Goal: Task Accomplishment & Management: Use online tool/utility

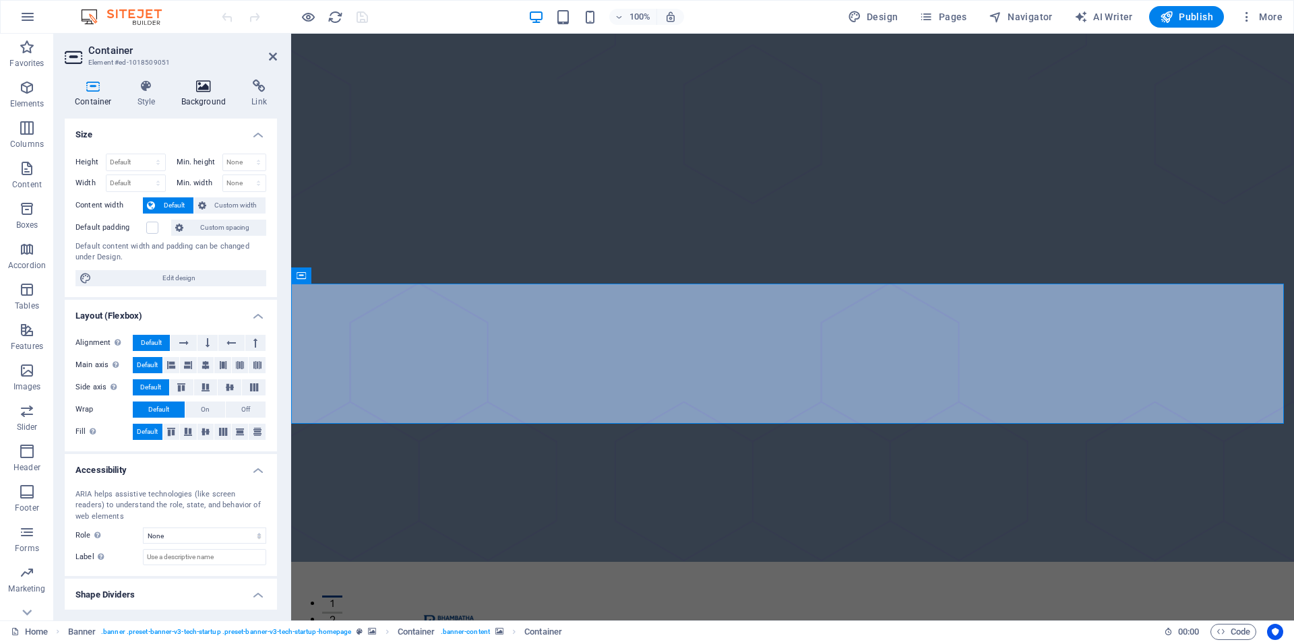
click at [199, 92] on icon at bounding box center [203, 86] width 65 height 13
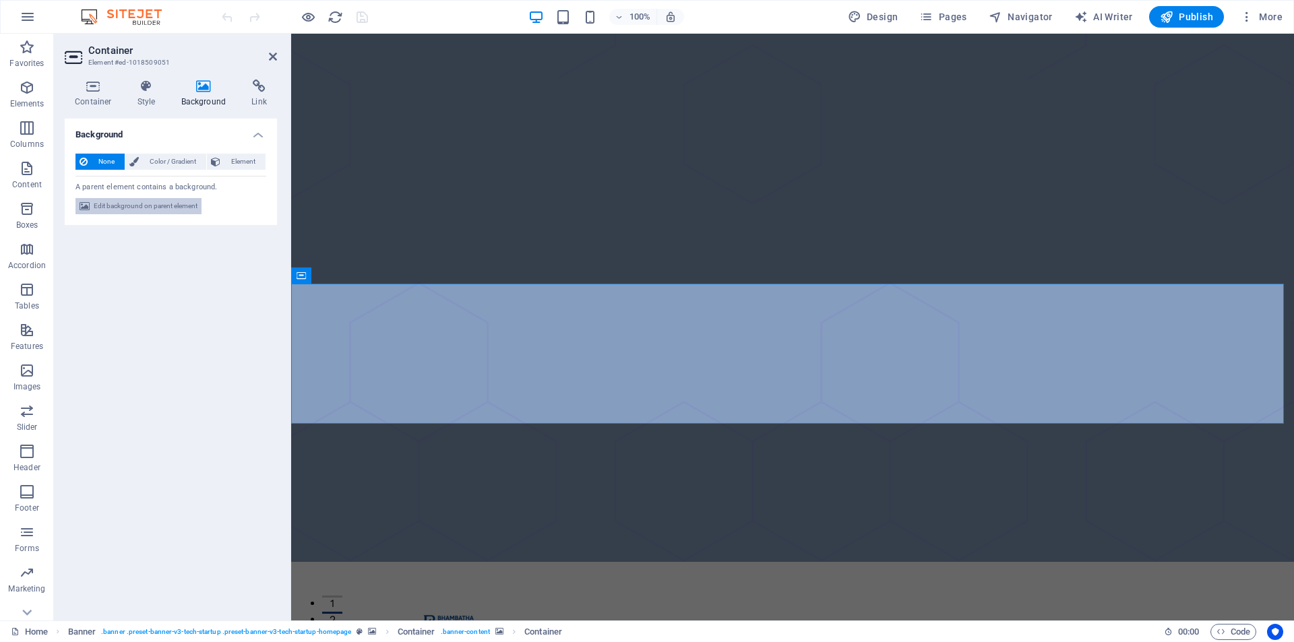
click at [164, 201] on span "Edit background on parent element" at bounding box center [146, 206] width 104 height 16
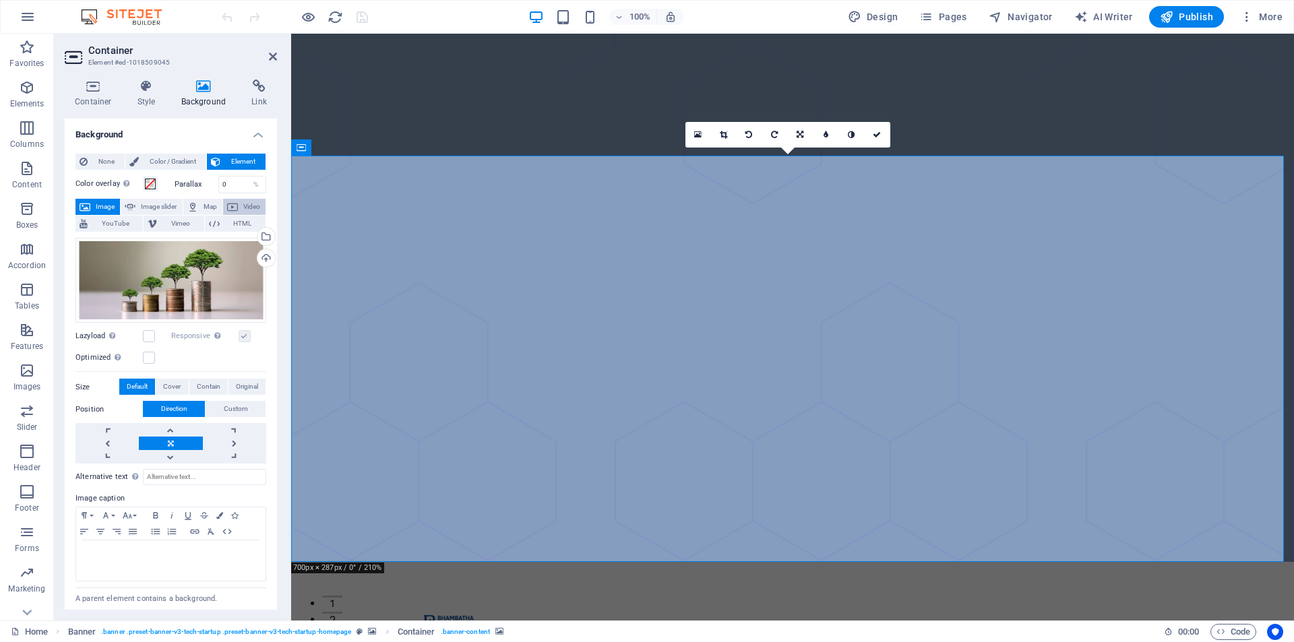
click at [242, 200] on span "Video" at bounding box center [252, 207] width 20 height 16
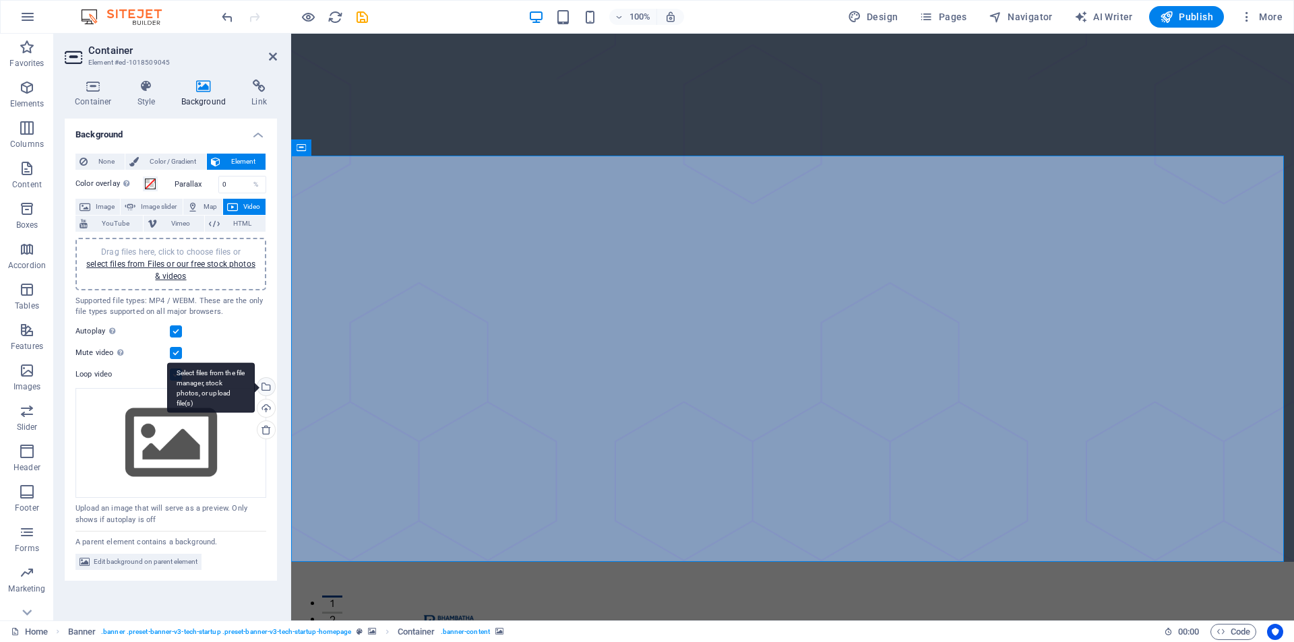
click at [255, 384] on div "Select files from the file manager, stock photos, or upload file(s)" at bounding box center [211, 388] width 88 height 51
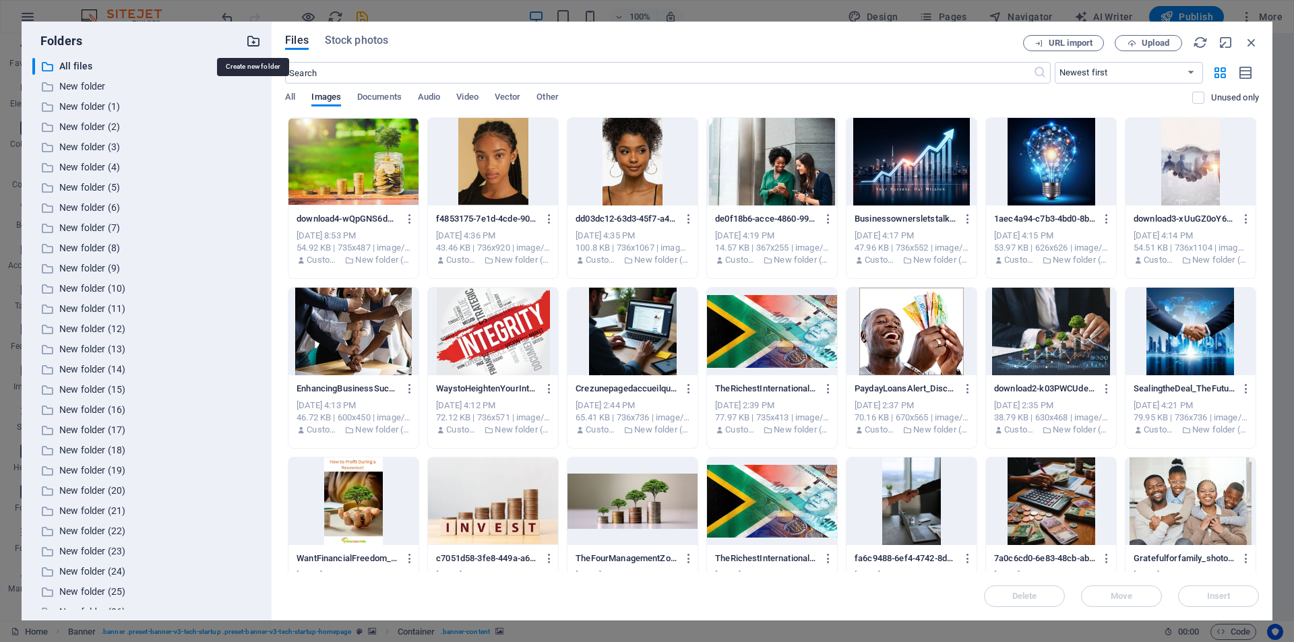
click at [253, 44] on icon "button" at bounding box center [253, 41] width 15 height 15
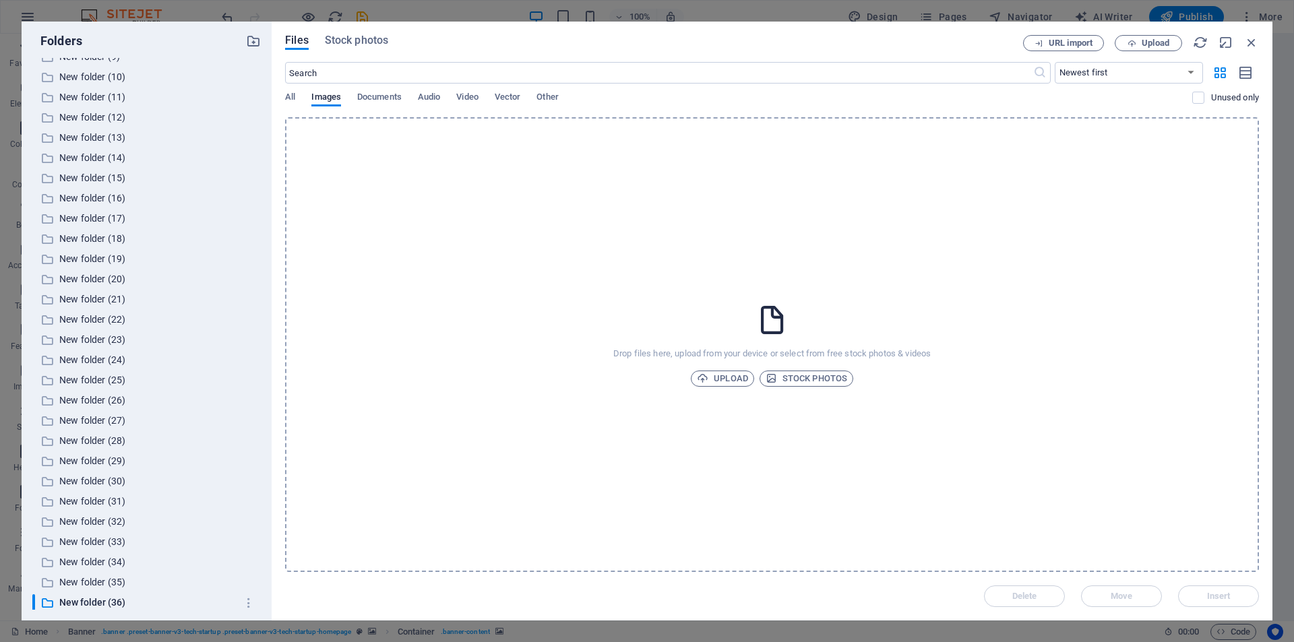
scroll to position [216, 0]
click at [713, 376] on span "Upload" at bounding box center [722, 379] width 51 height 16
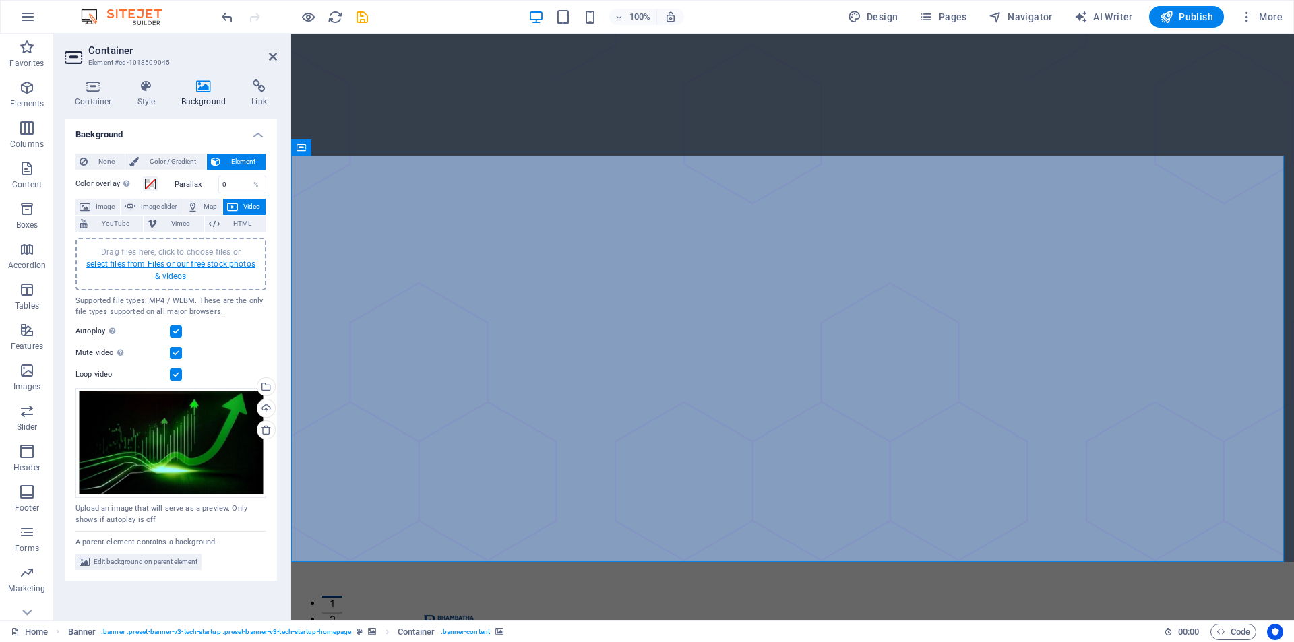
click at [173, 268] on link "select files from Files or our free stock photos & videos" at bounding box center [170, 270] width 169 height 22
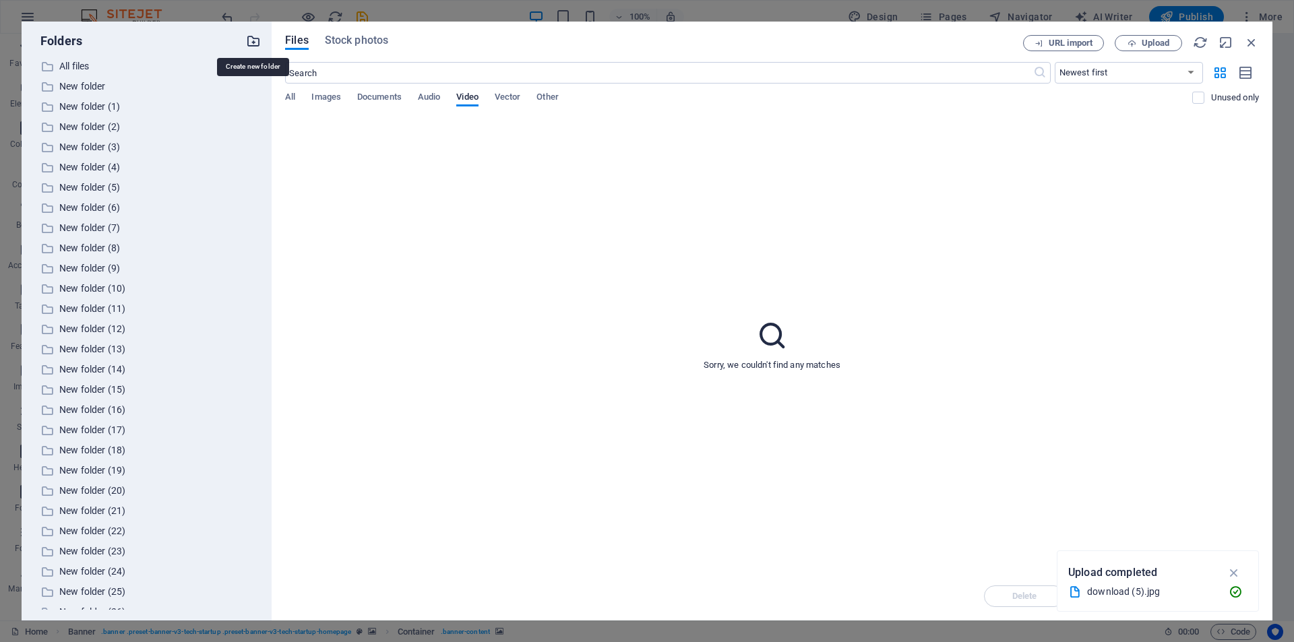
click at [251, 44] on icon "button" at bounding box center [253, 41] width 15 height 15
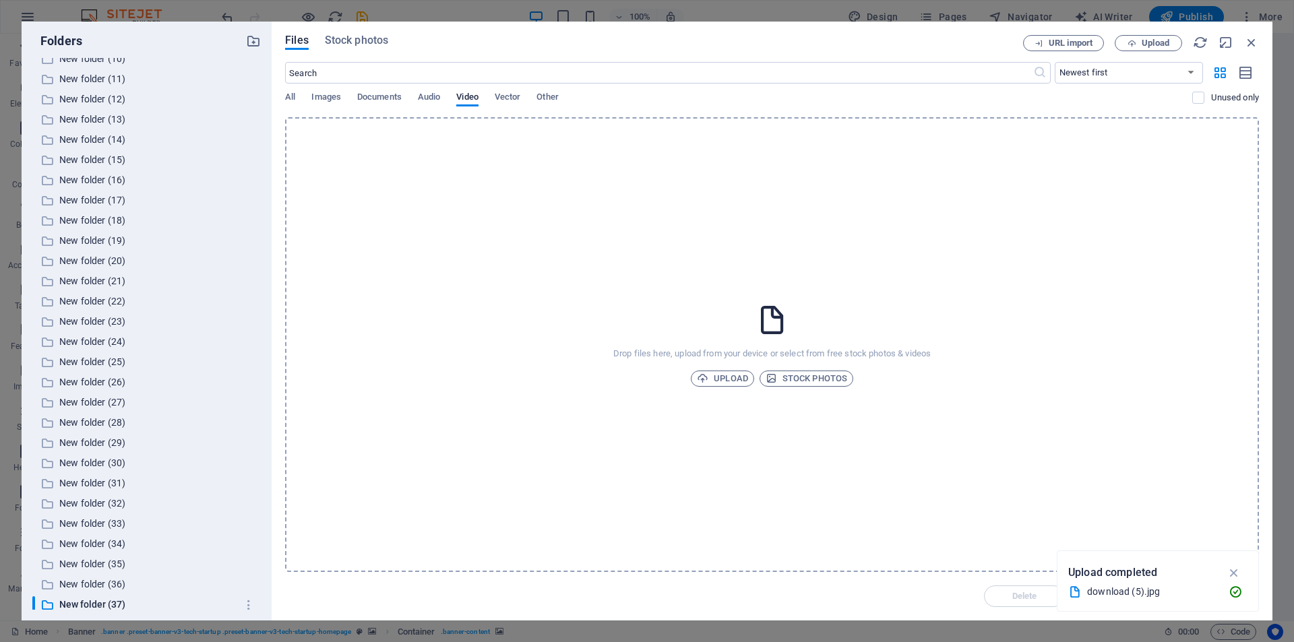
scroll to position [236, 0]
click at [730, 375] on span "Upload" at bounding box center [722, 379] width 51 height 16
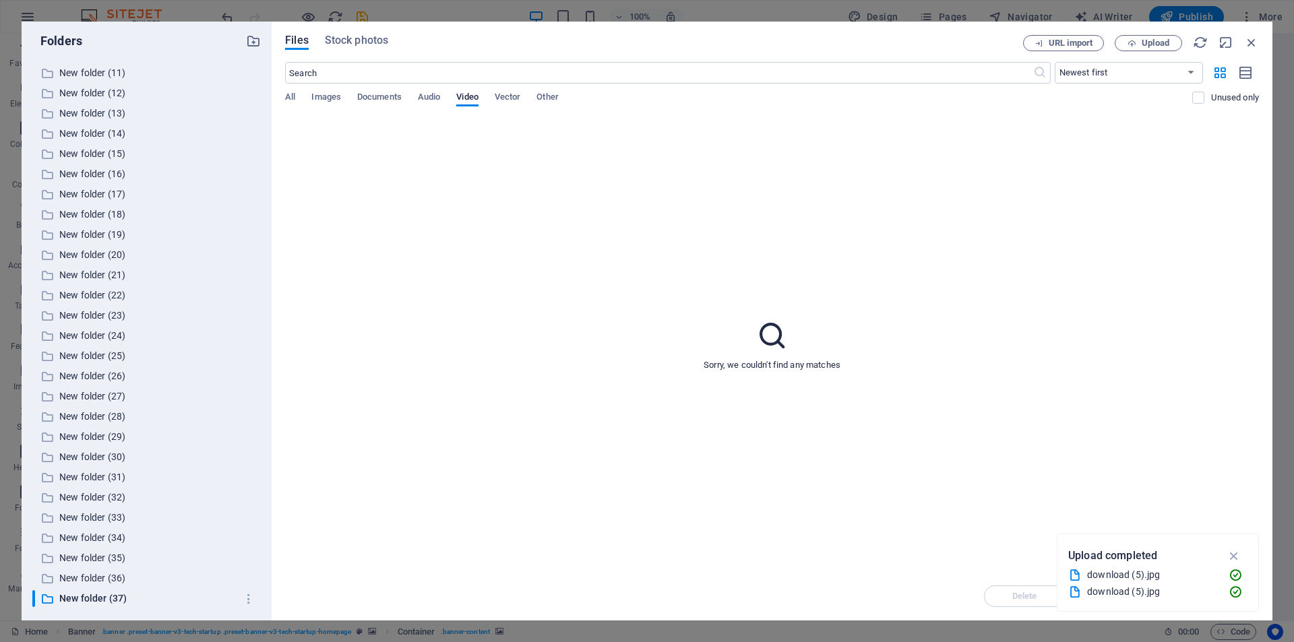
click at [1228, 553] on icon "button" at bounding box center [1233, 555] width 15 height 15
click at [1249, 40] on icon "button" at bounding box center [1251, 42] width 15 height 15
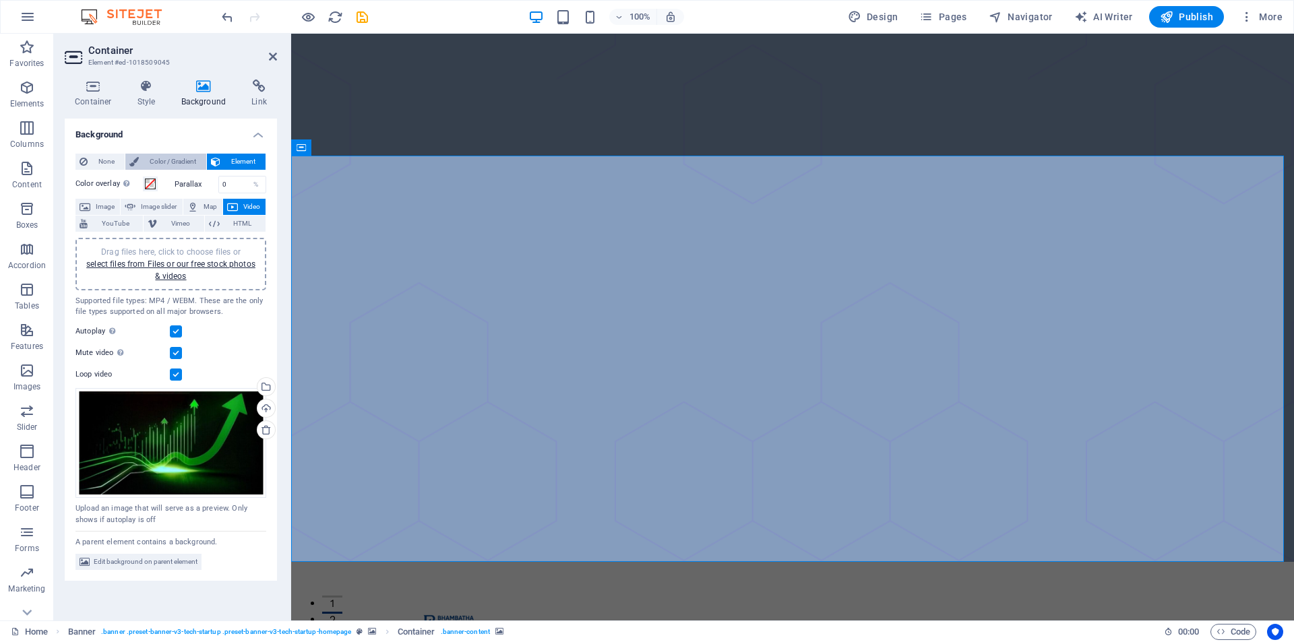
click at [183, 159] on span "Color / Gradient" at bounding box center [172, 162] width 59 height 16
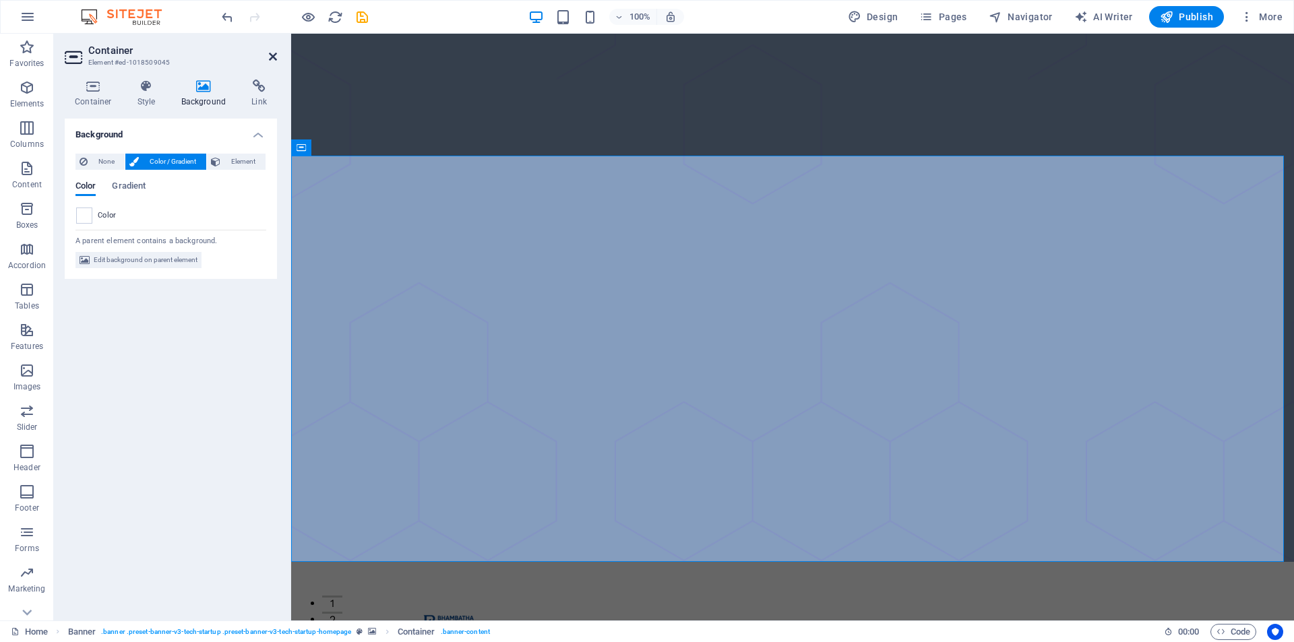
click at [275, 57] on icon at bounding box center [273, 56] width 8 height 11
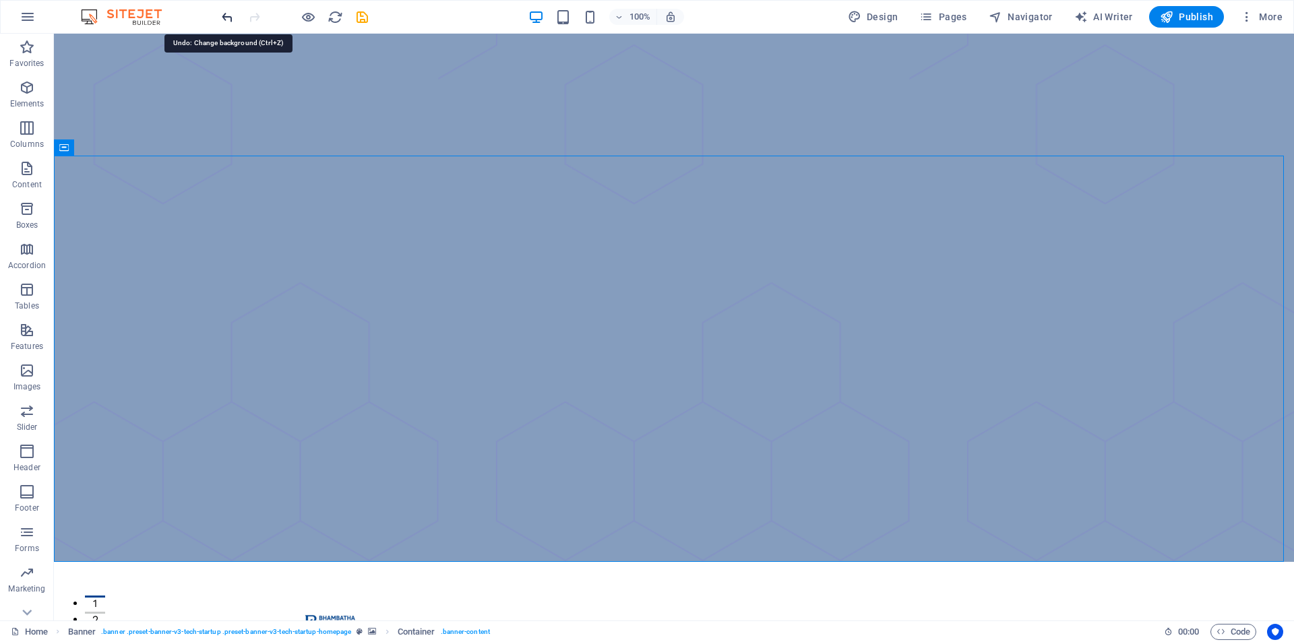
click at [228, 10] on icon "undo" at bounding box center [227, 16] width 15 height 15
click at [224, 13] on icon "undo" at bounding box center [227, 16] width 15 height 15
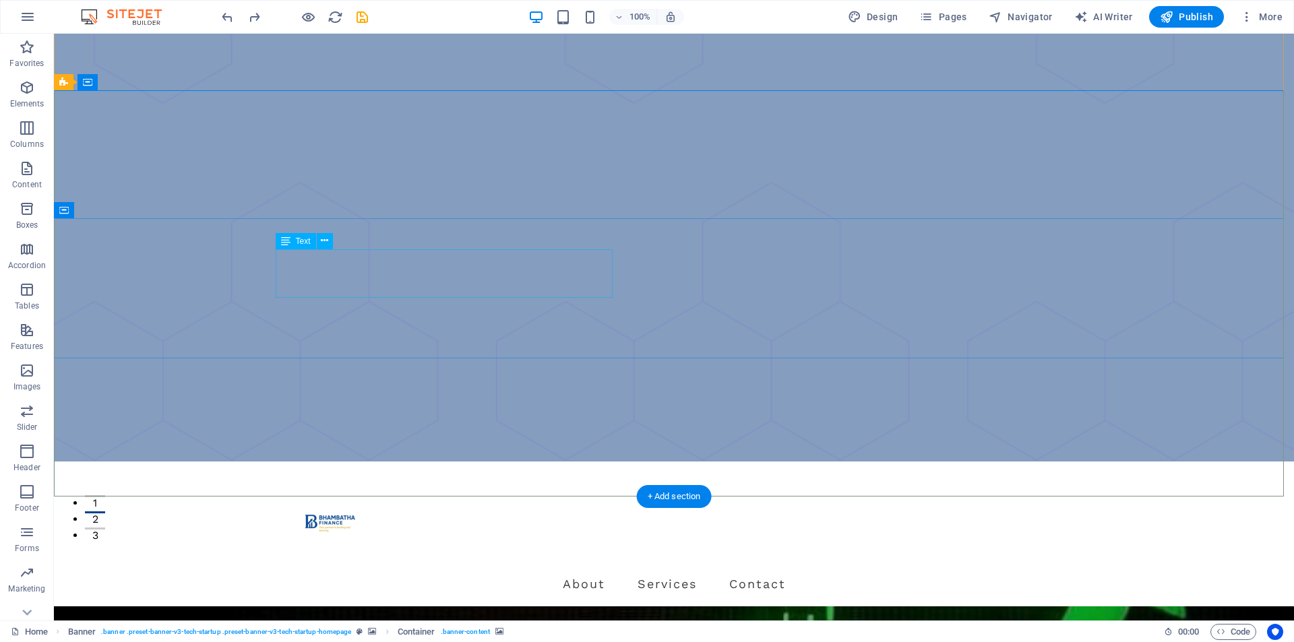
scroll to position [0, 0]
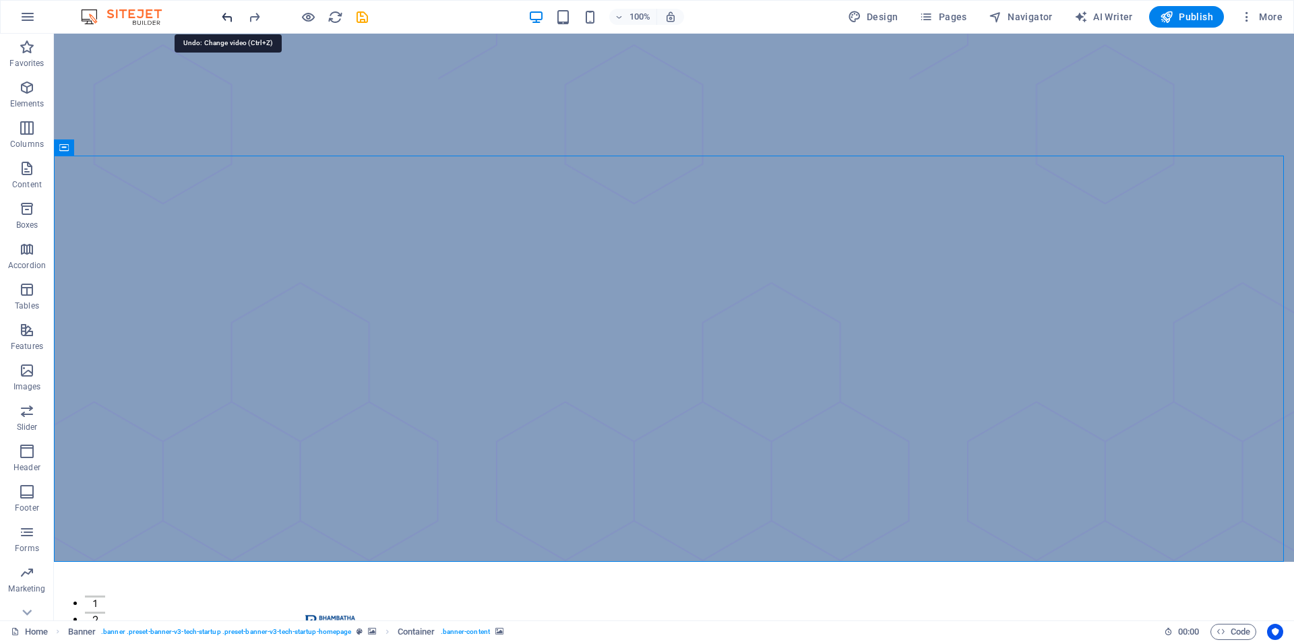
click at [227, 20] on icon "undo" at bounding box center [227, 16] width 15 height 15
click at [226, 16] on icon "undo" at bounding box center [227, 16] width 15 height 15
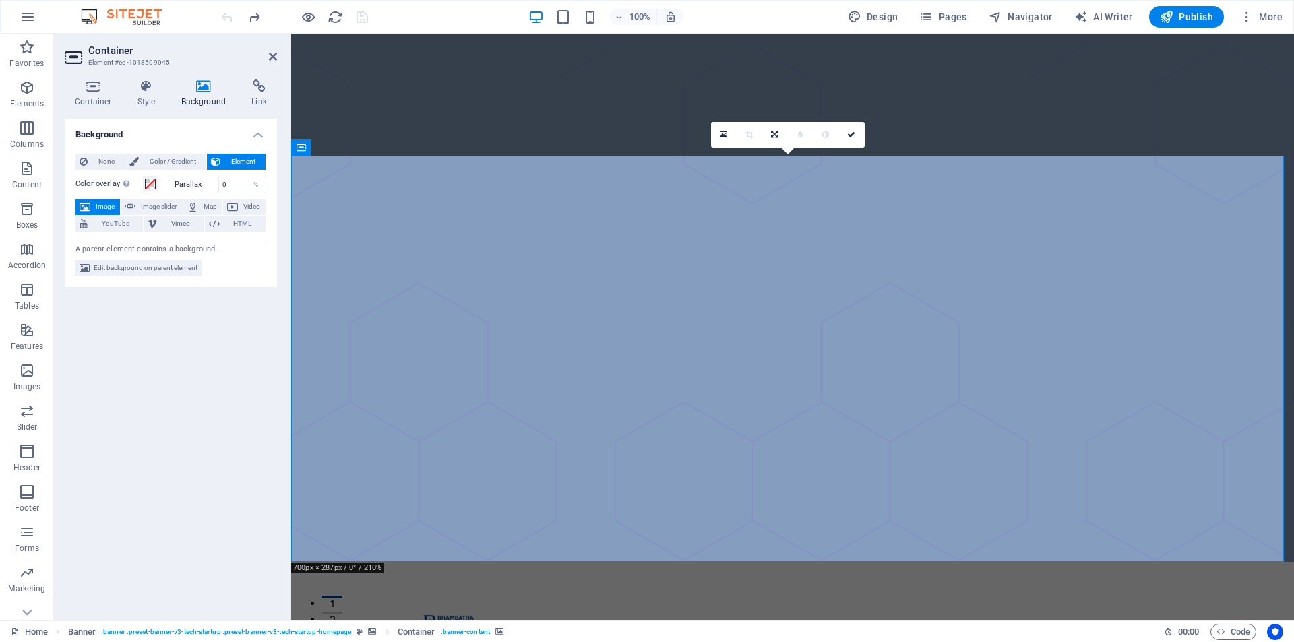
click at [234, 158] on span "Element" at bounding box center [242, 162] width 37 height 16
click at [141, 263] on span "Edit background on parent element" at bounding box center [146, 268] width 104 height 16
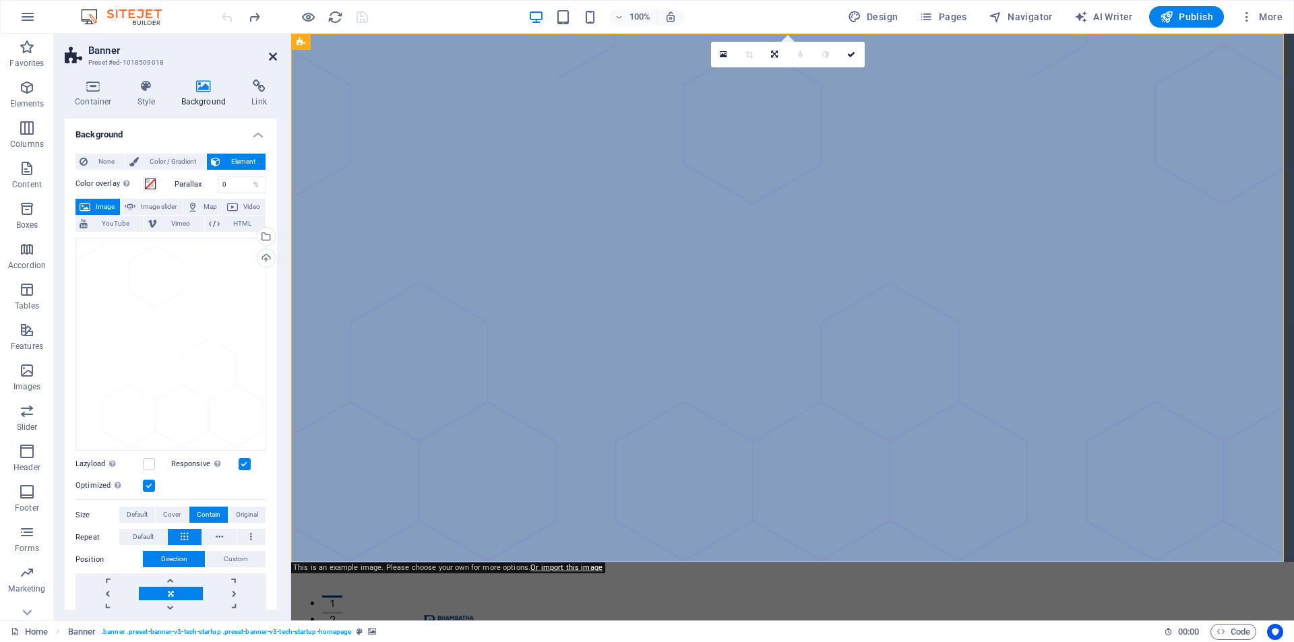
click at [273, 53] on icon at bounding box center [273, 56] width 8 height 11
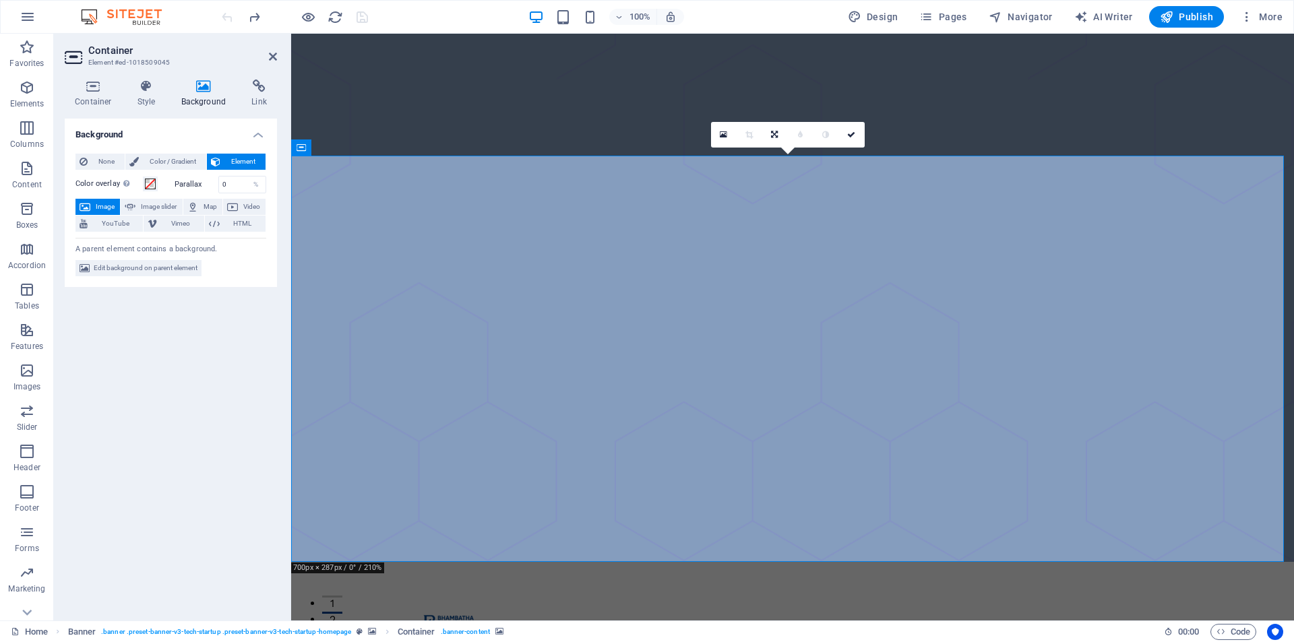
click at [226, 151] on div "None Color / Gradient Element Stretch background to full-width Color overlay Pl…" at bounding box center [171, 215] width 212 height 145
click at [81, 199] on icon at bounding box center [85, 207] width 11 height 16
click at [271, 57] on icon at bounding box center [273, 56] width 8 height 11
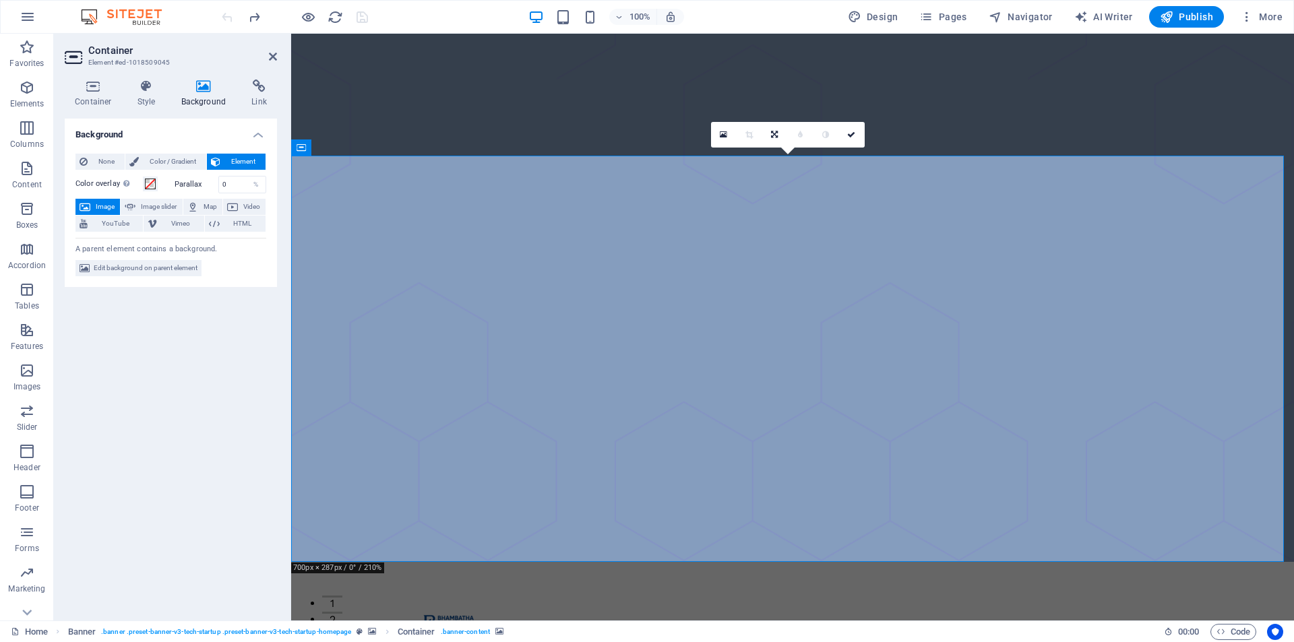
click at [103, 203] on span "Image" at bounding box center [105, 207] width 22 height 16
click at [234, 158] on span "Element" at bounding box center [242, 162] width 37 height 16
click at [159, 154] on span "Color / Gradient" at bounding box center [172, 162] width 59 height 16
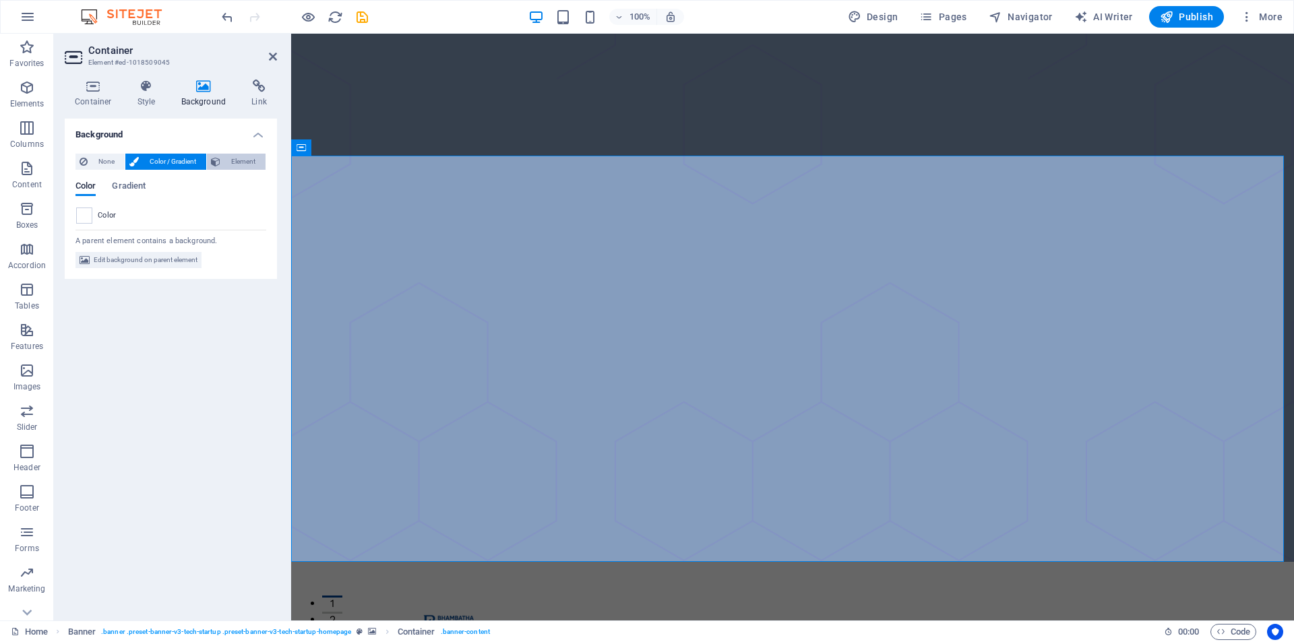
click at [226, 157] on span "Element" at bounding box center [242, 162] width 37 height 16
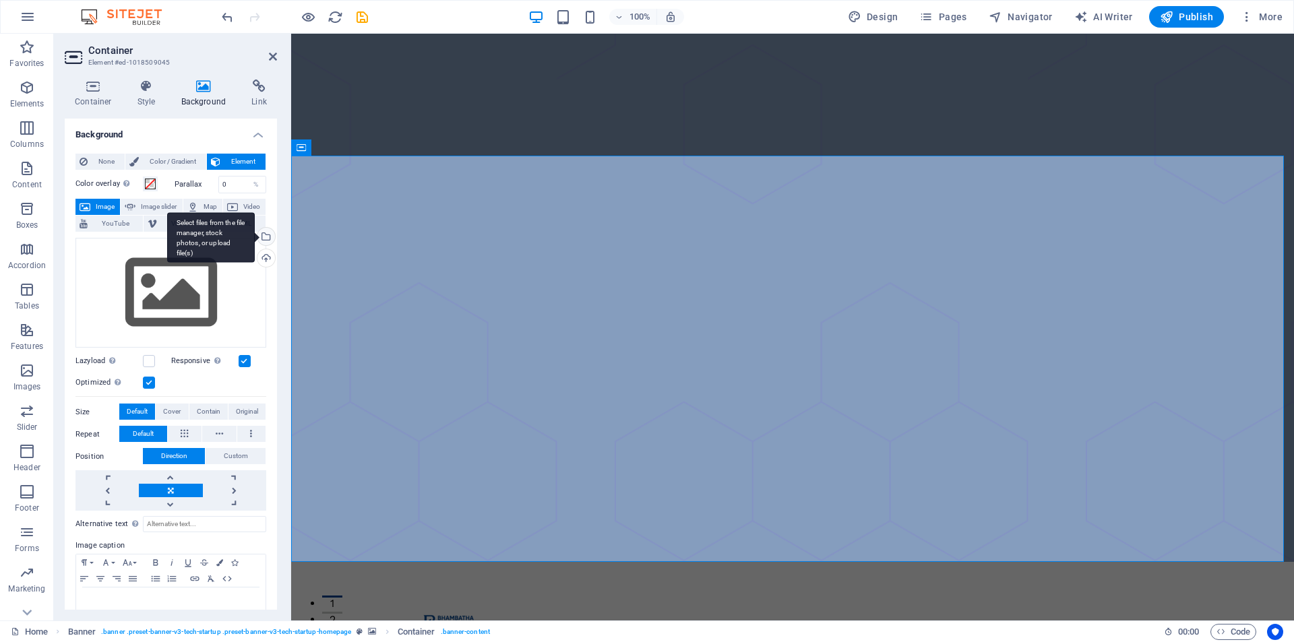
click at [255, 235] on div "Select files from the file manager, stock photos, or upload file(s)" at bounding box center [211, 237] width 88 height 51
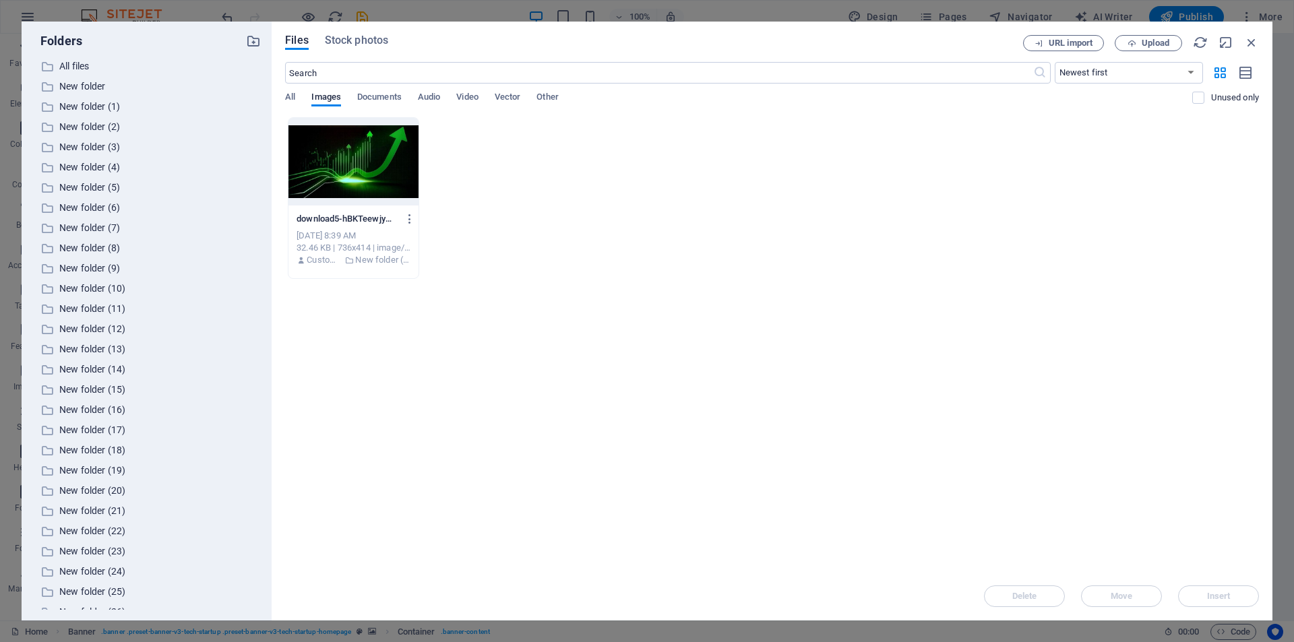
click at [341, 170] on div at bounding box center [353, 162] width 130 height 88
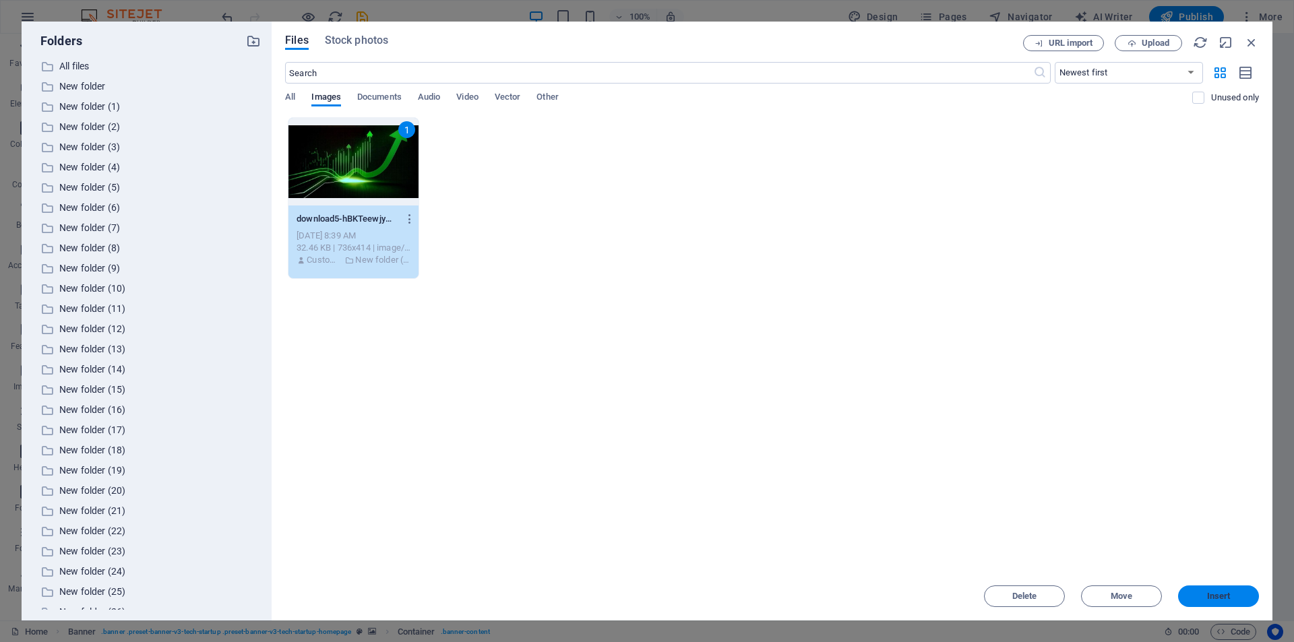
click at [1236, 595] on span "Insert" at bounding box center [1218, 596] width 70 height 8
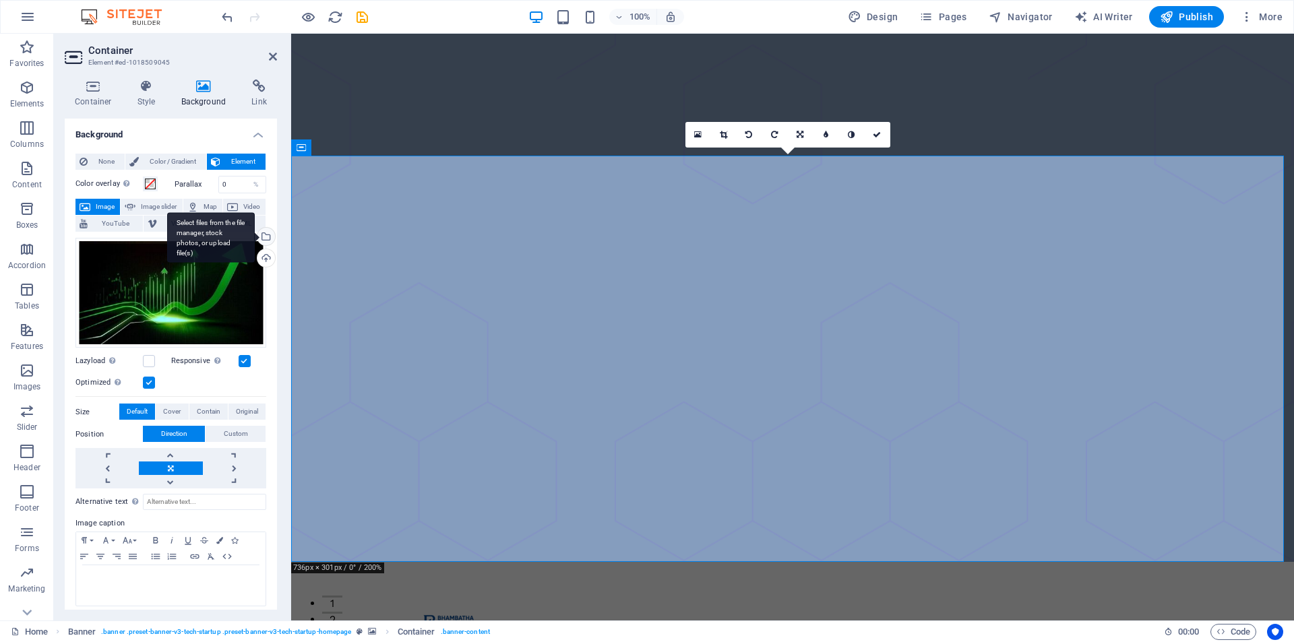
click at [264, 241] on div "Select files from the file manager, stock photos, or upload file(s)" at bounding box center [265, 238] width 20 height 20
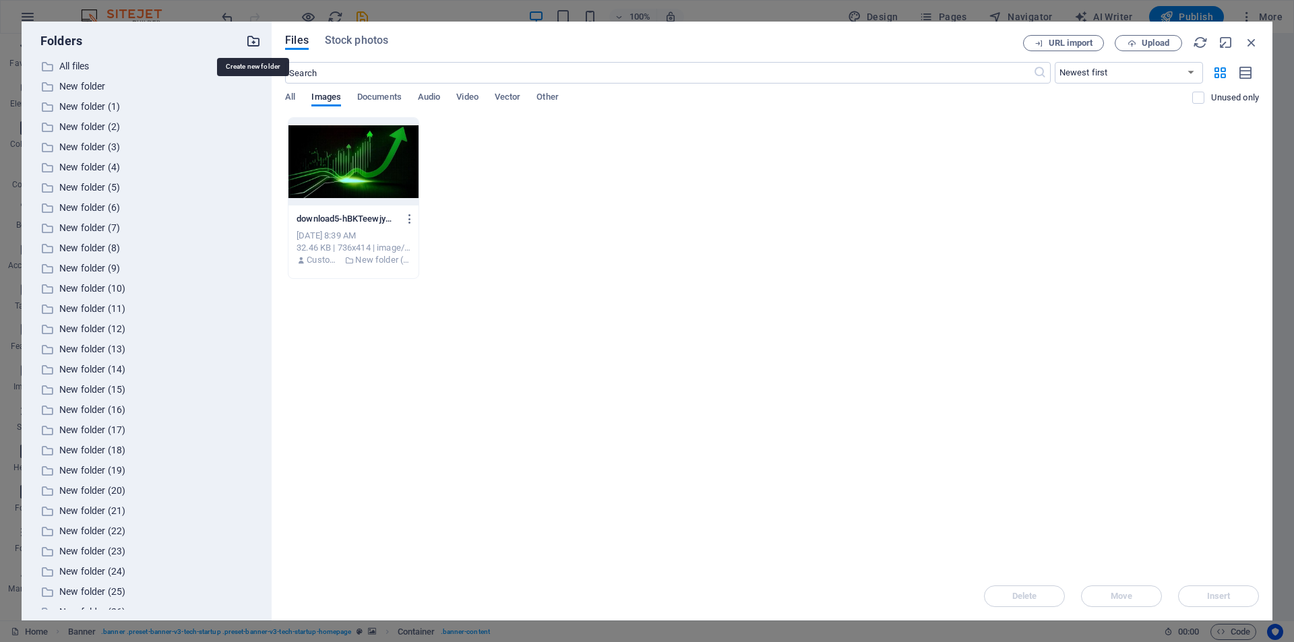
click at [248, 40] on icon "button" at bounding box center [253, 41] width 15 height 15
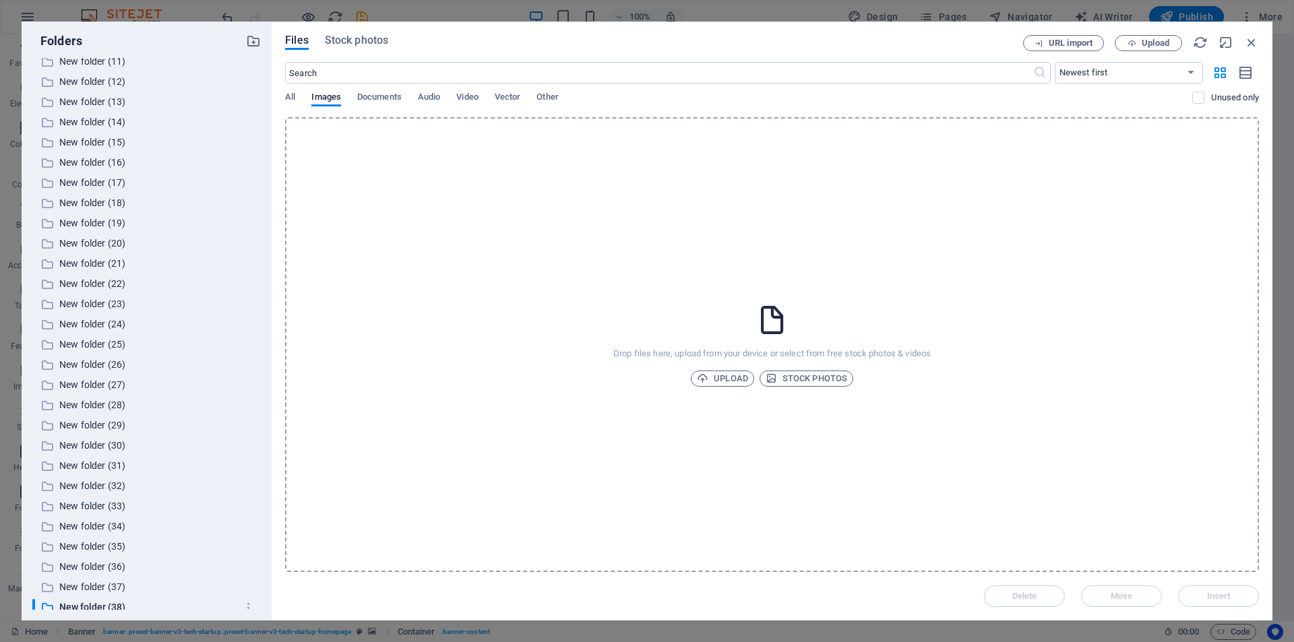
scroll to position [256, 0]
click at [712, 381] on span "Upload" at bounding box center [722, 379] width 51 height 16
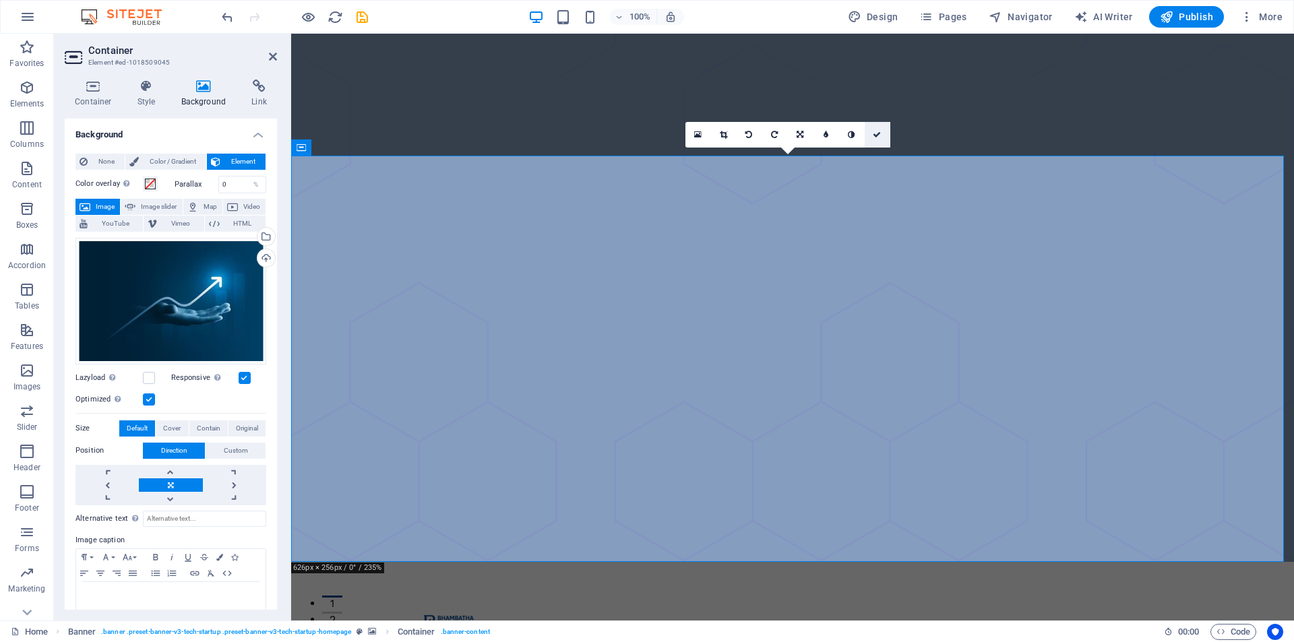
click at [875, 129] on link at bounding box center [878, 135] width 26 height 26
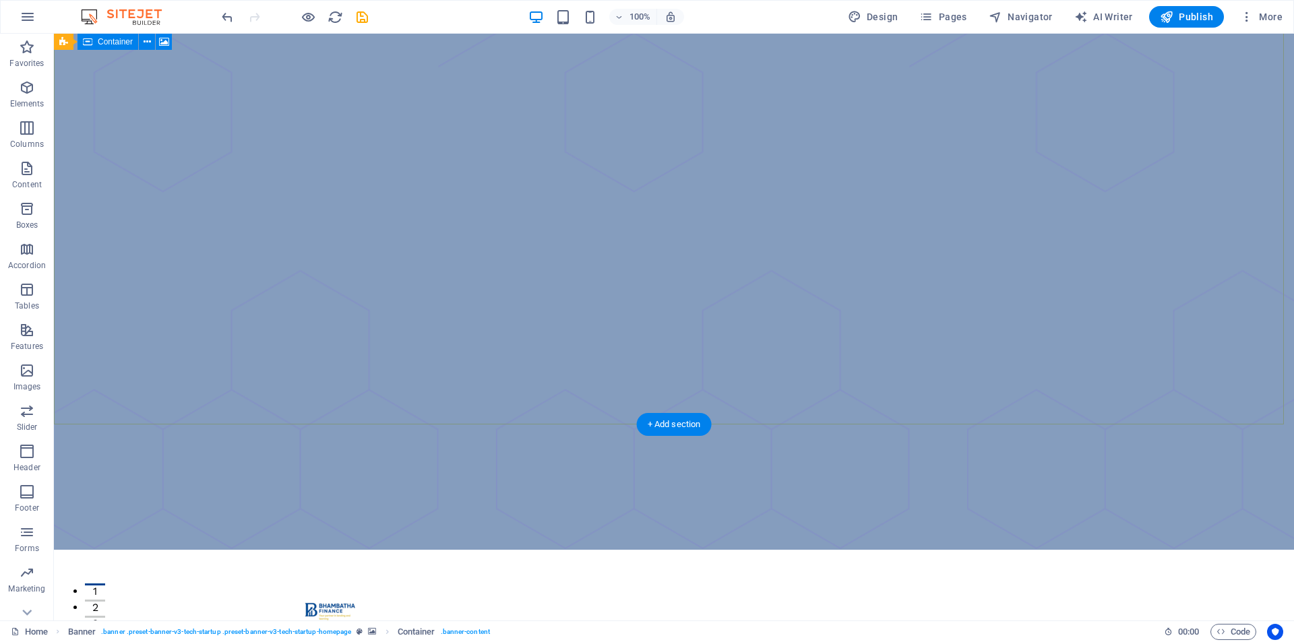
scroll to position [0, 0]
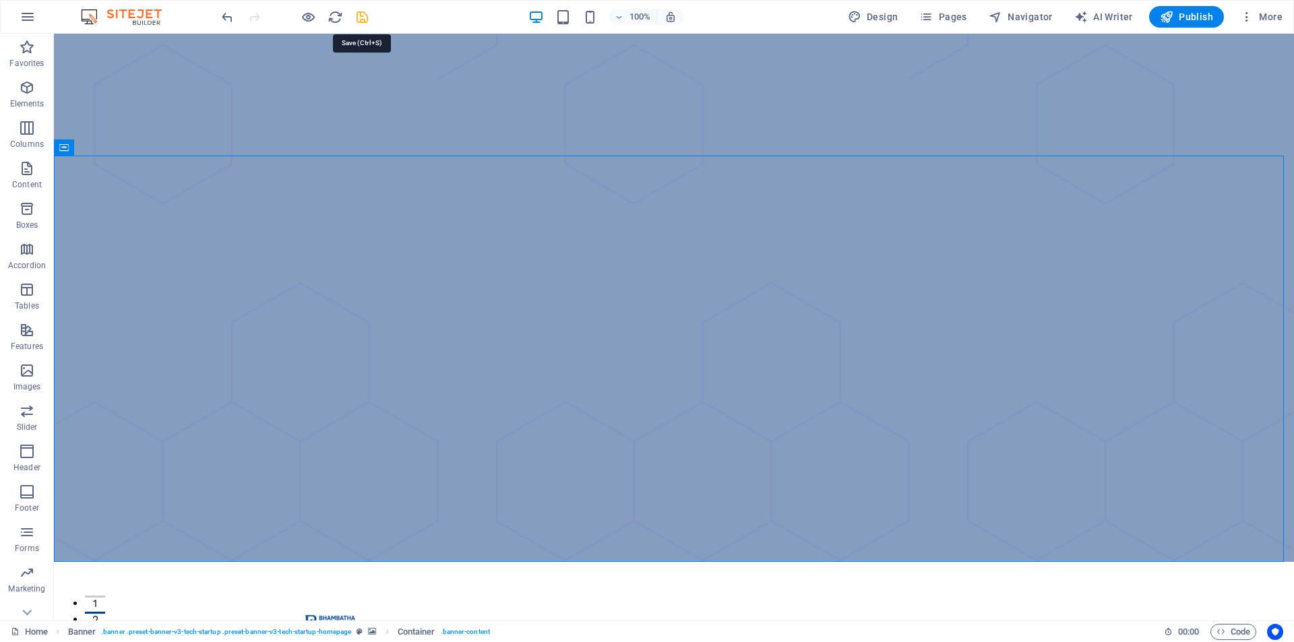
click at [365, 13] on icon "save" at bounding box center [361, 16] width 15 height 15
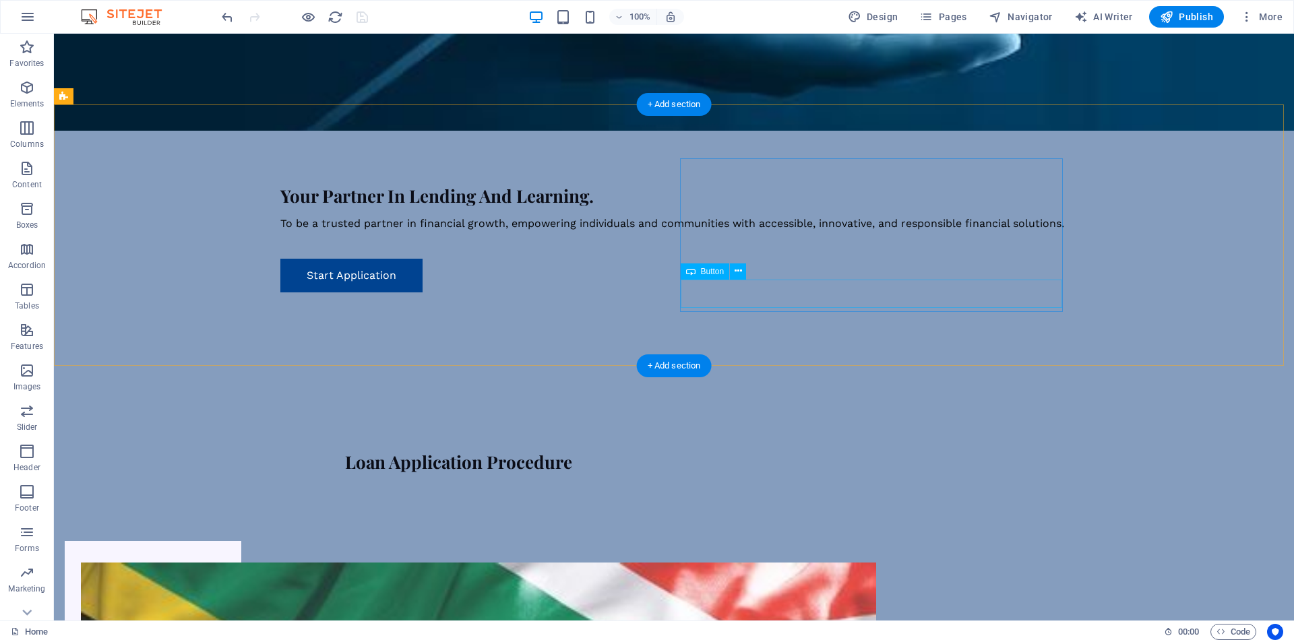
scroll to position [1011, 0]
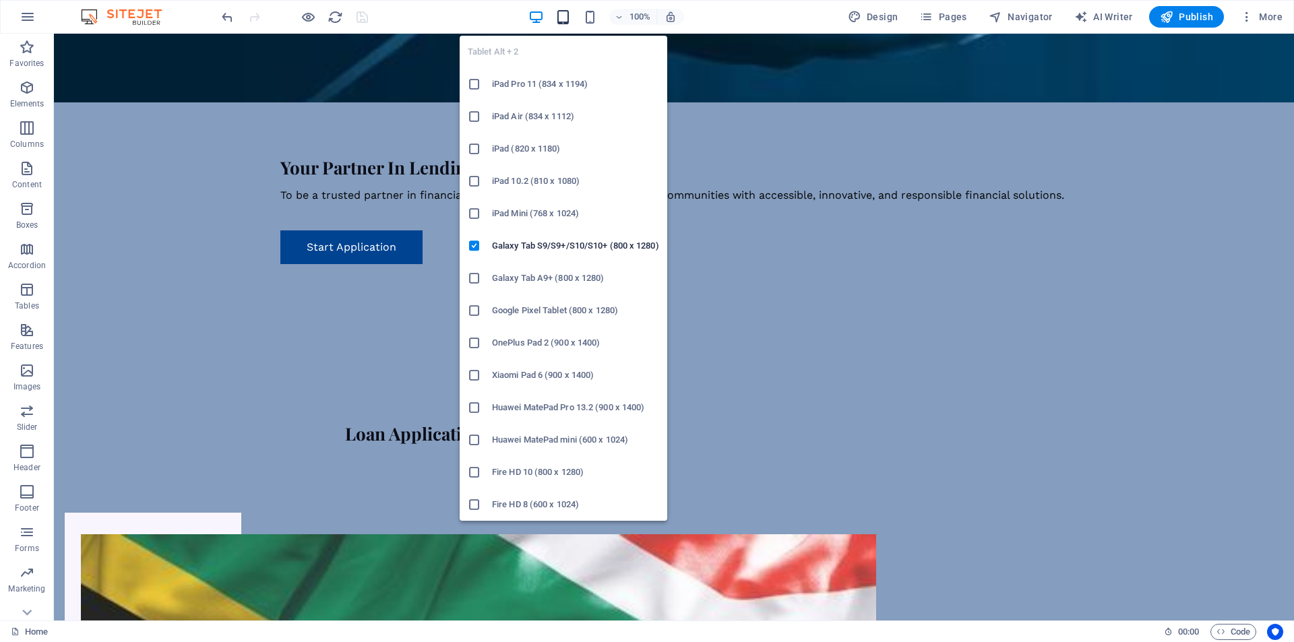
click at [569, 15] on icon "button" at bounding box center [562, 16] width 15 height 15
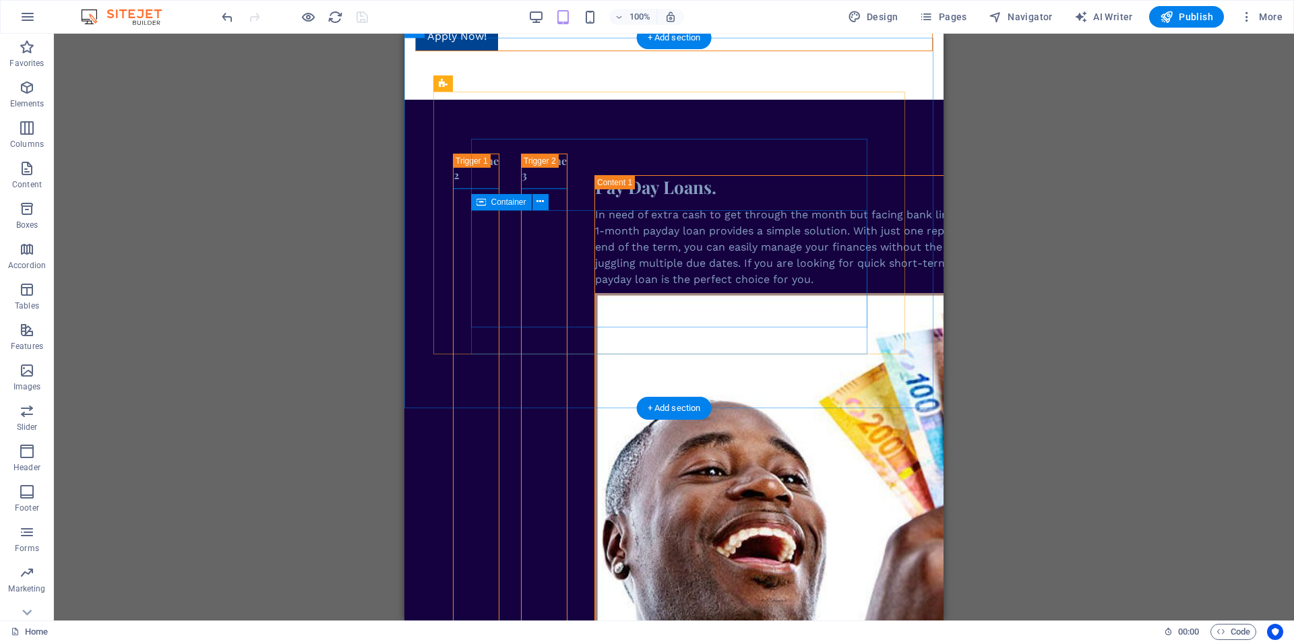
scroll to position [2897, 0]
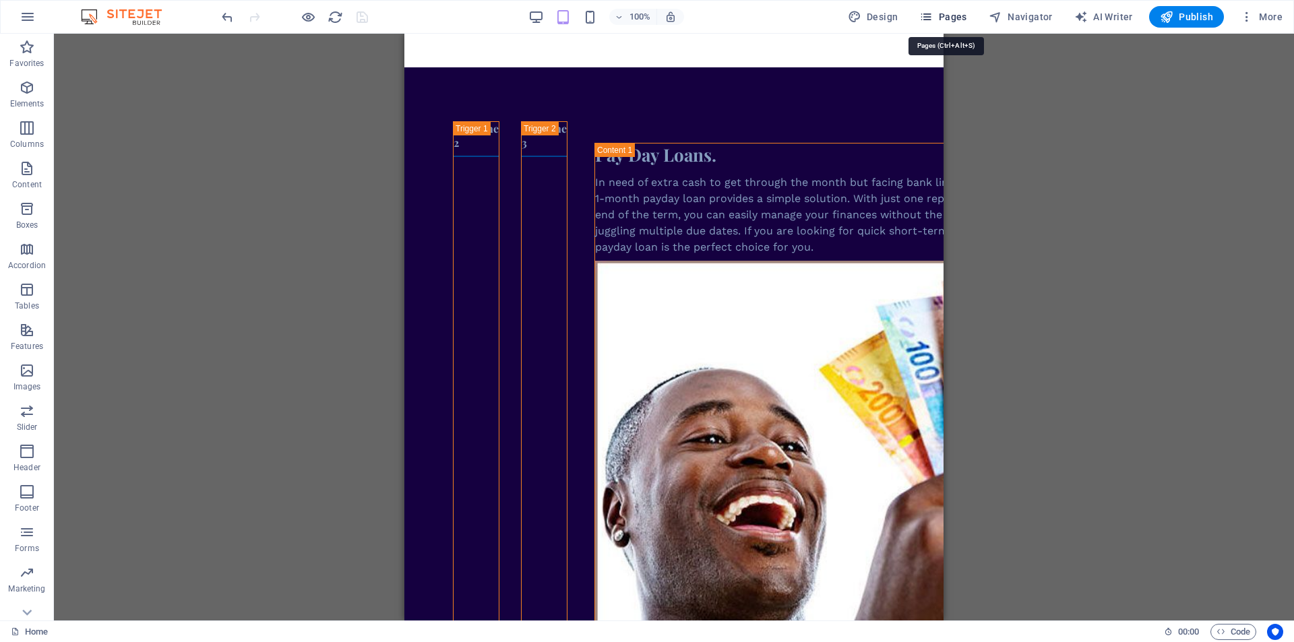
click at [954, 17] on span "Pages" at bounding box center [942, 16] width 47 height 13
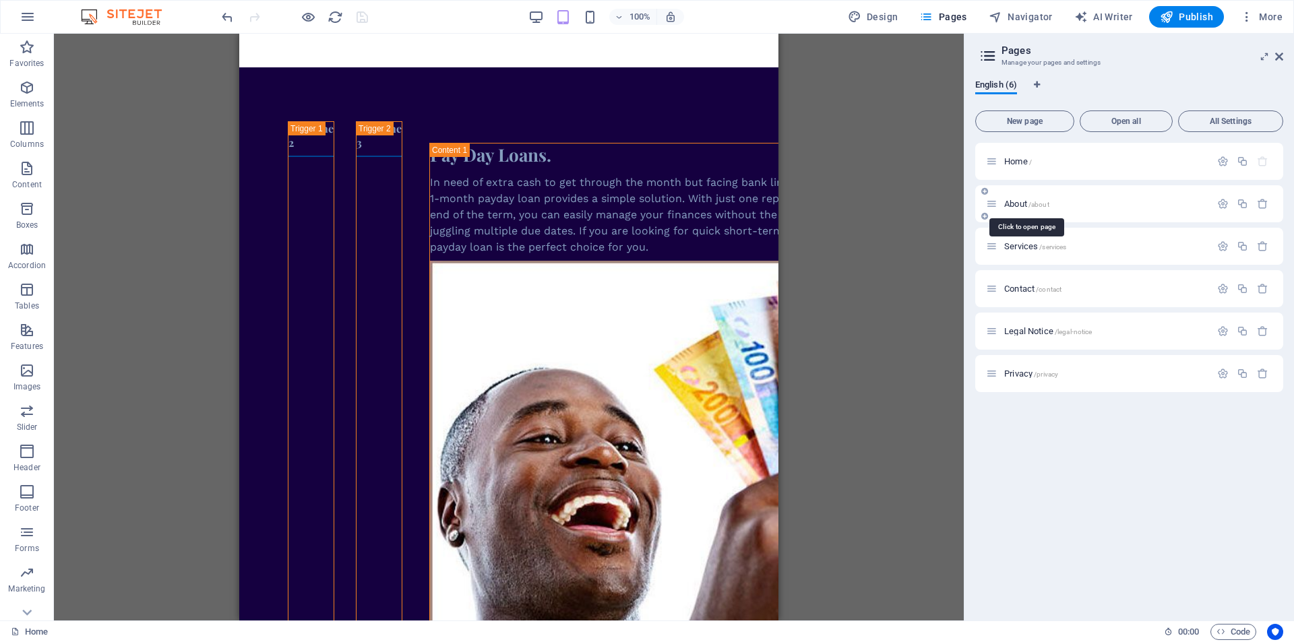
click at [1007, 206] on span "About /about" at bounding box center [1026, 204] width 45 height 10
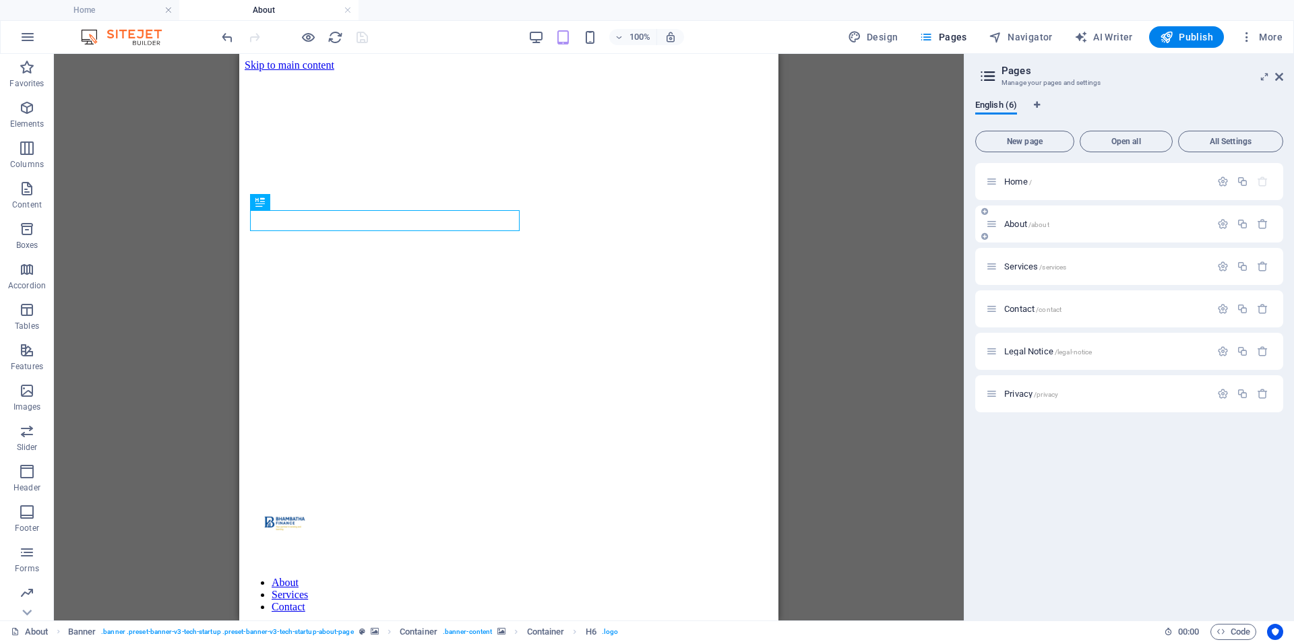
scroll to position [0, 0]
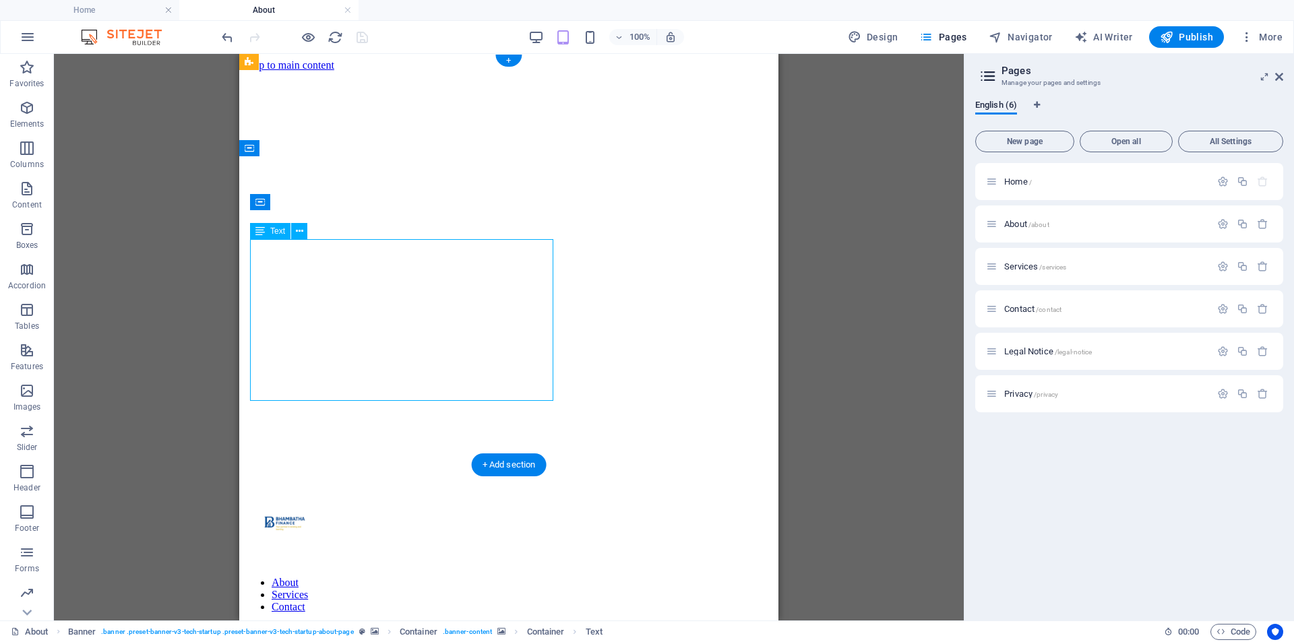
drag, startPoint x: 542, startPoint y: 241, endPoint x: 412, endPoint y: 263, distance: 131.2
click at [297, 234] on icon at bounding box center [299, 231] width 7 height 14
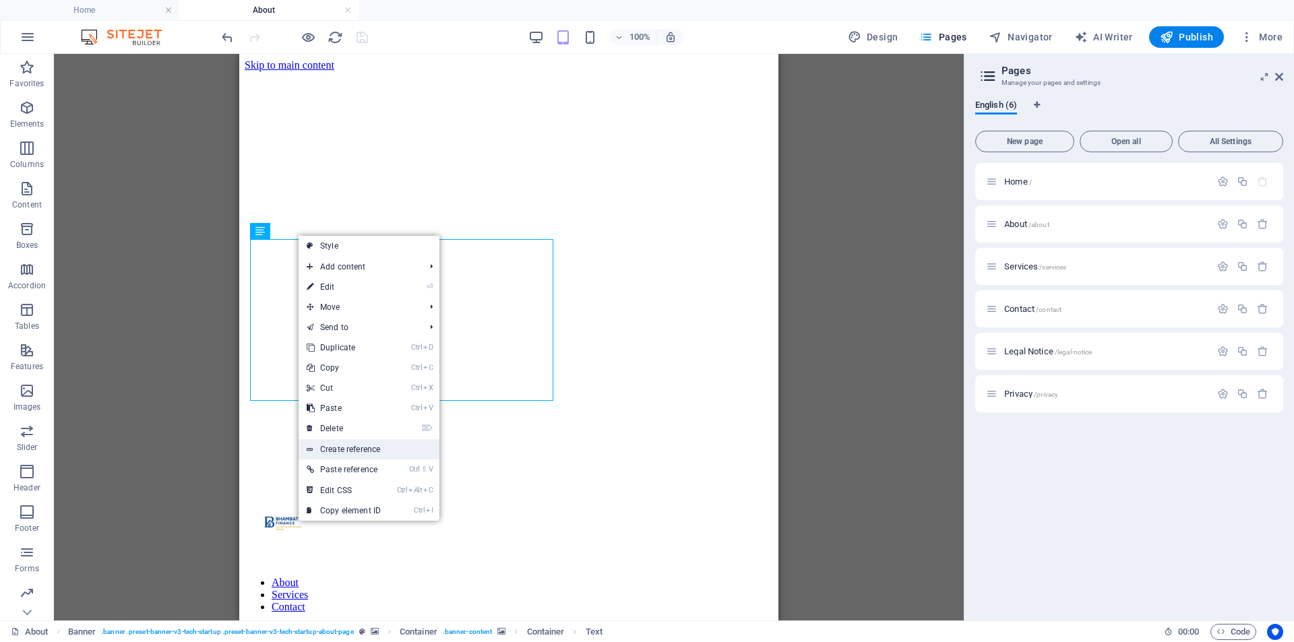
click at [383, 445] on link "Create reference" at bounding box center [369, 449] width 141 height 20
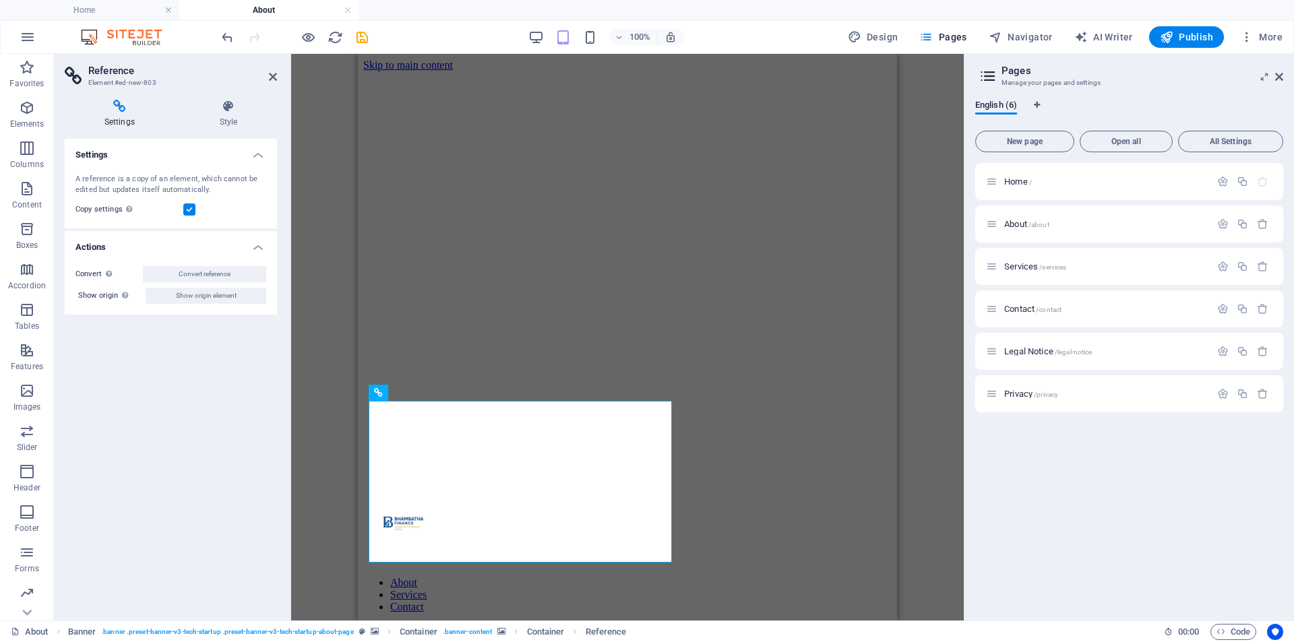
click at [329, 287] on div "Drag here to replace the existing content. Press “Ctrl” if you want to create a…" at bounding box center [627, 337] width 672 height 567
click at [271, 73] on icon at bounding box center [273, 76] width 8 height 11
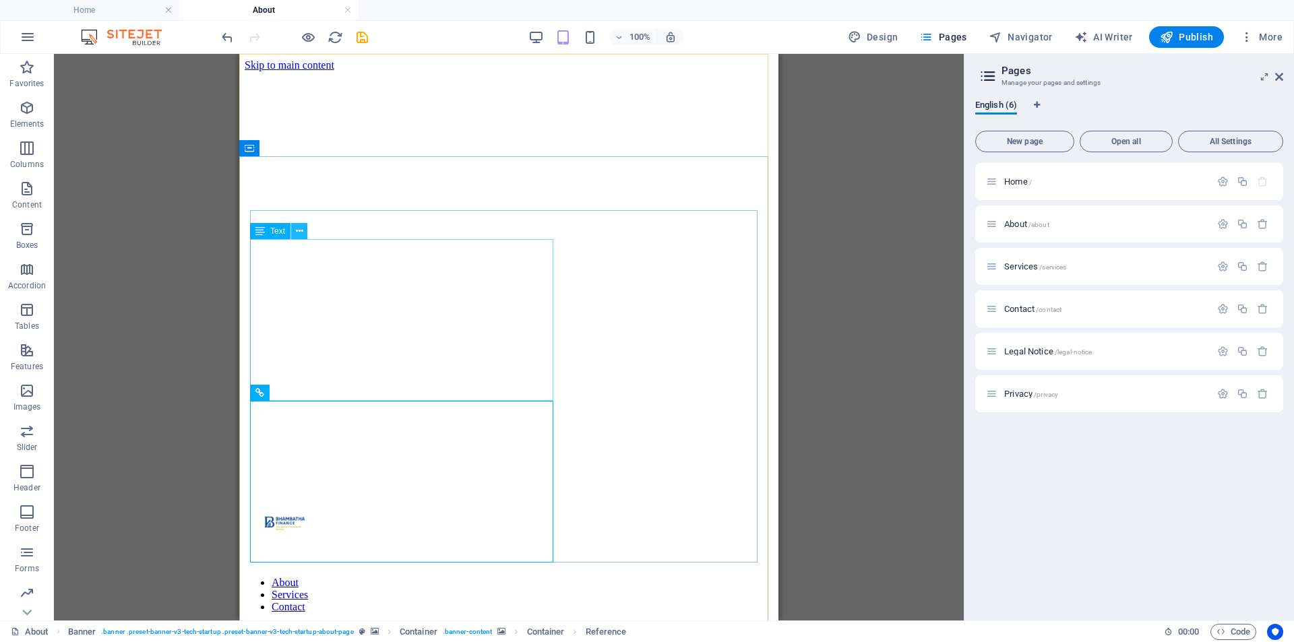
click at [299, 230] on icon at bounding box center [299, 231] width 7 height 14
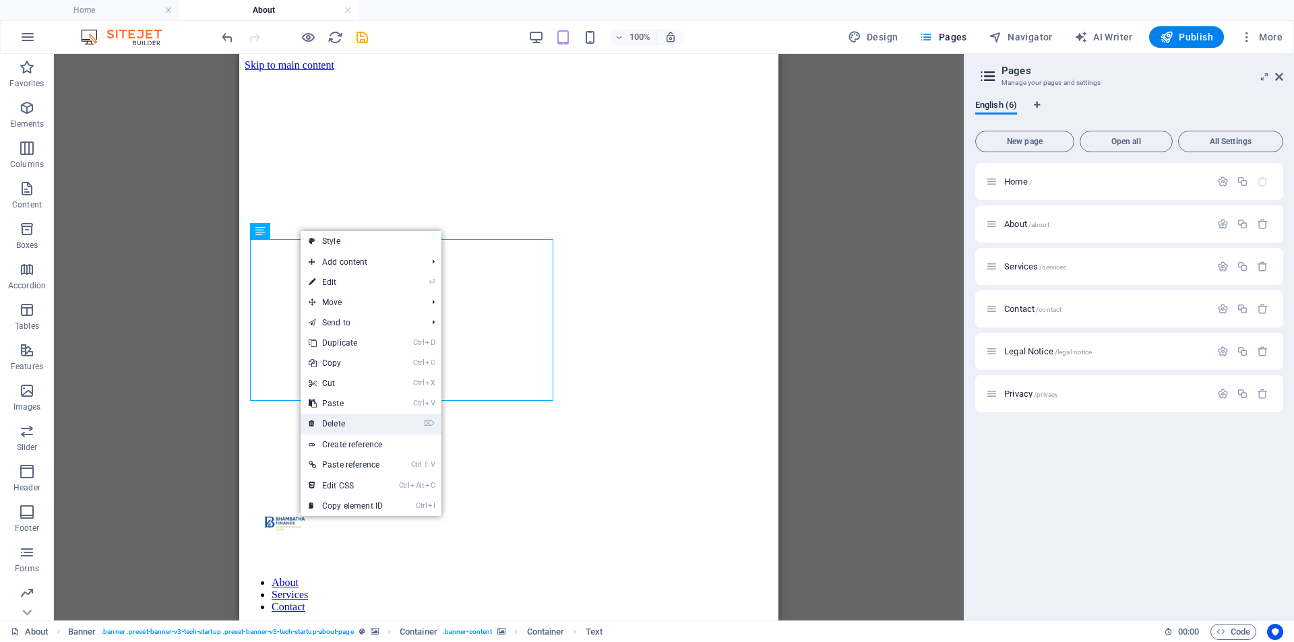
click at [355, 417] on link "⌦ Delete" at bounding box center [346, 424] width 90 height 20
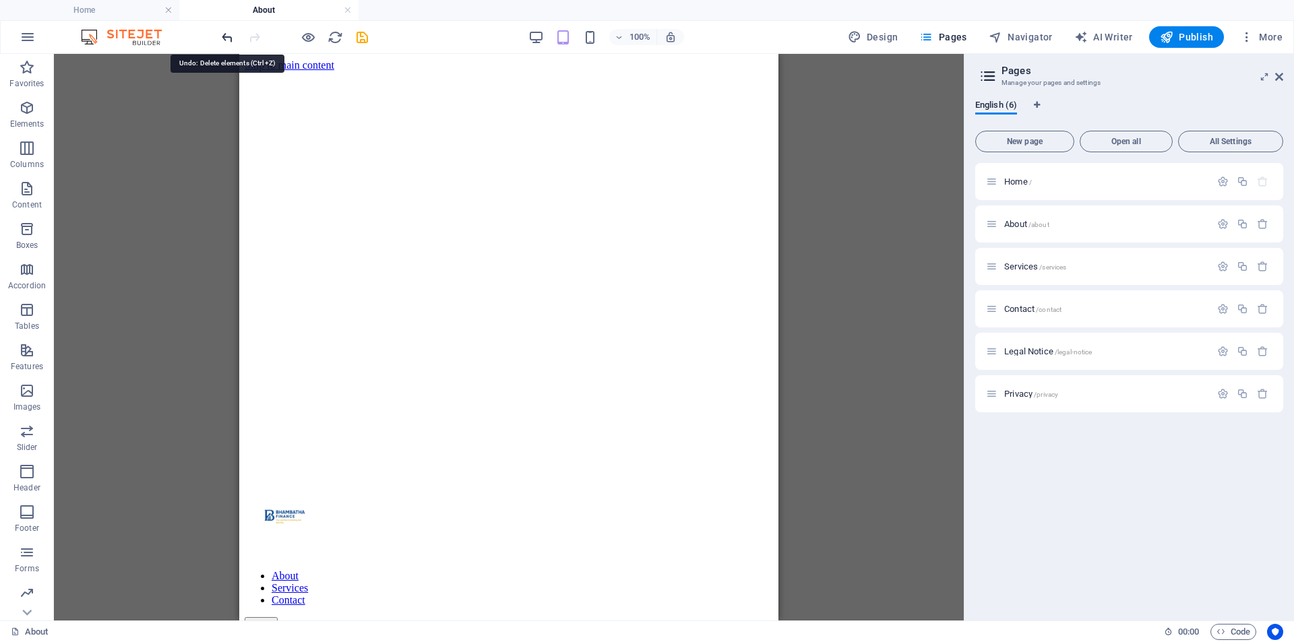
click at [227, 35] on icon "undo" at bounding box center [227, 37] width 15 height 15
click at [231, 40] on icon "undo" at bounding box center [227, 37] width 15 height 15
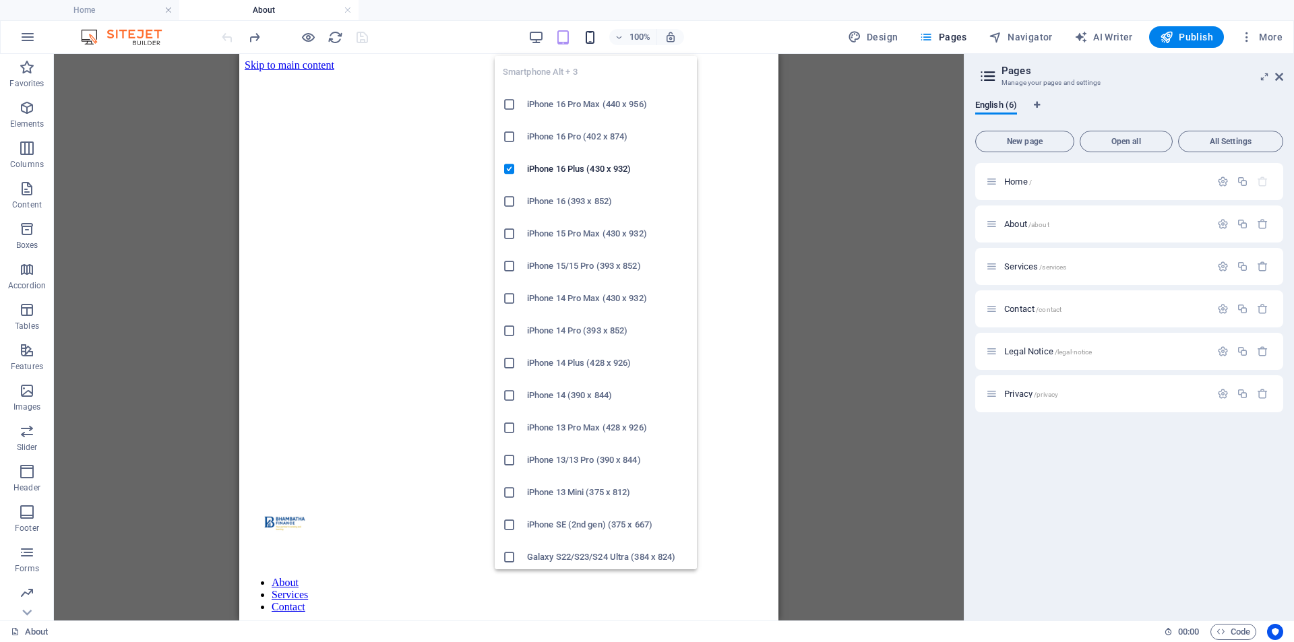
click at [591, 40] on icon "button" at bounding box center [589, 37] width 15 height 15
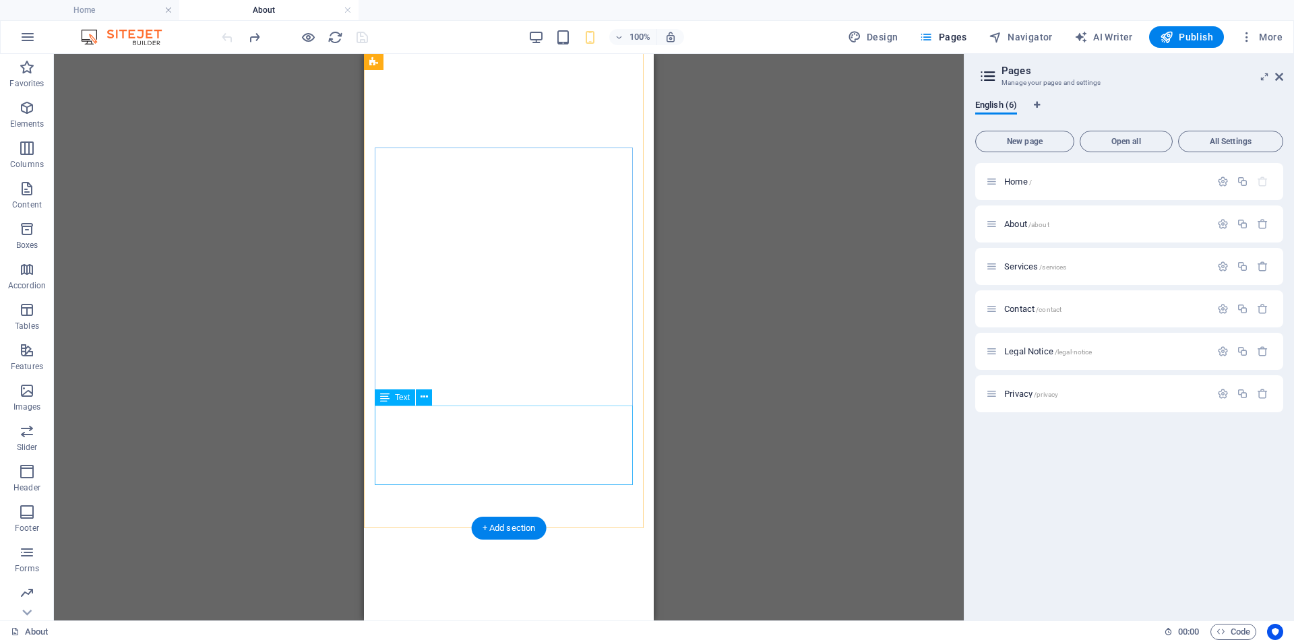
scroll to position [2897, 0]
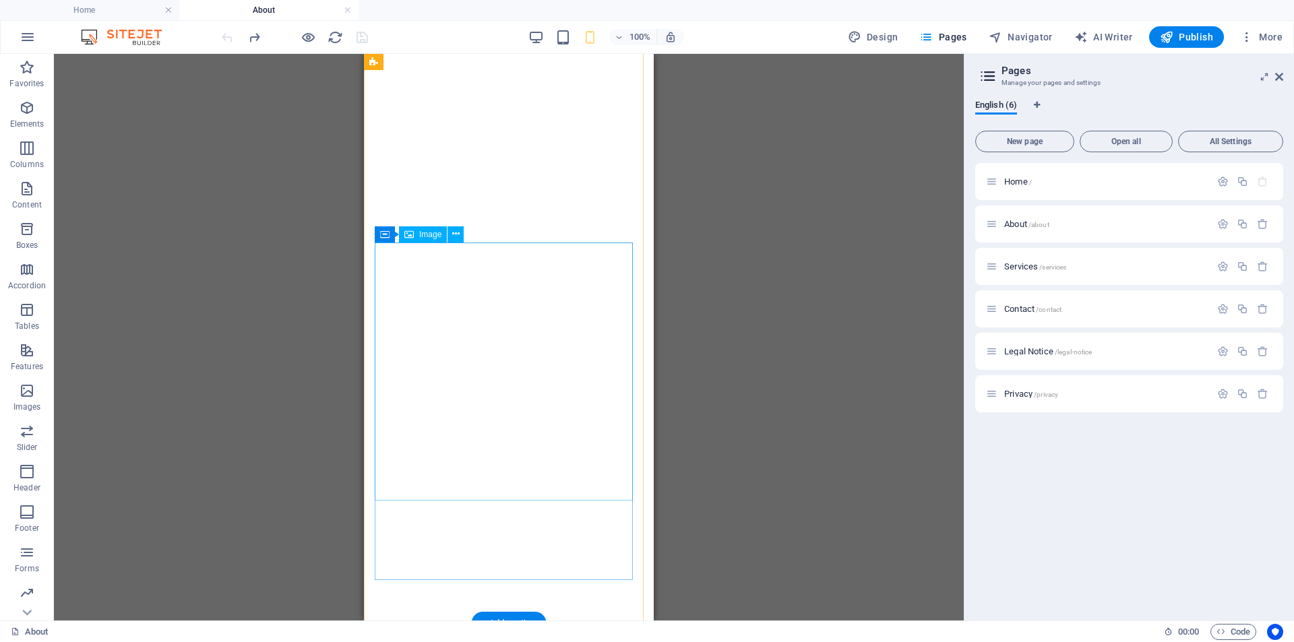
select select "%"
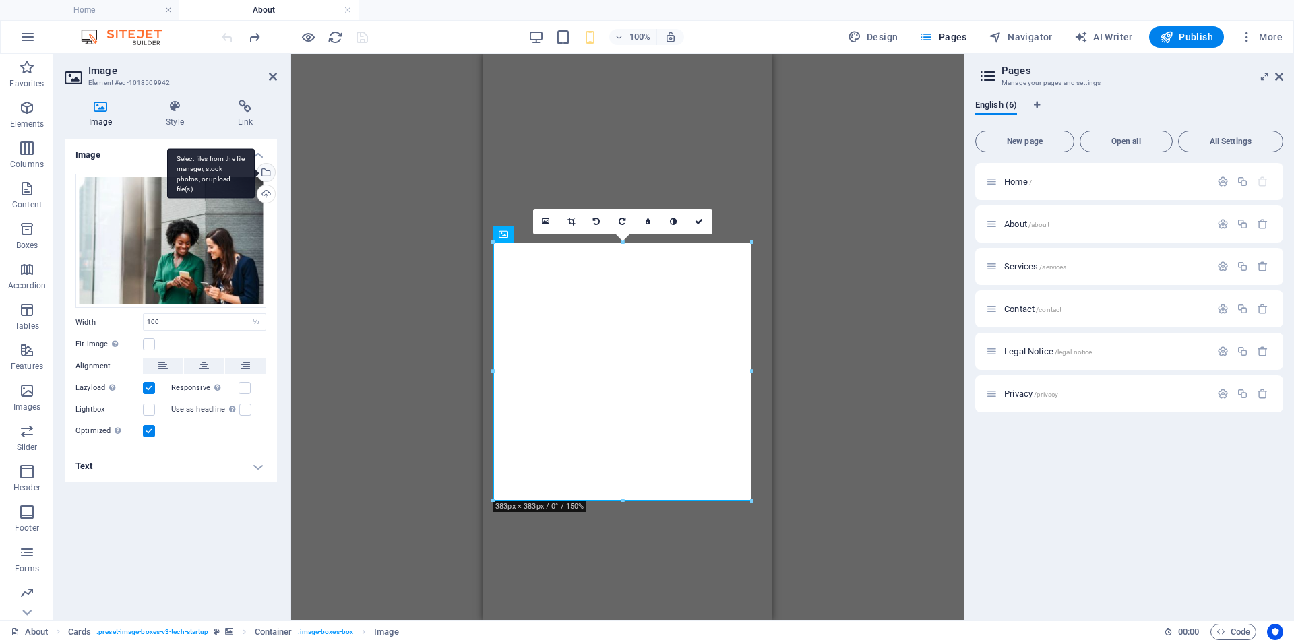
click at [266, 170] on div "Select files from the file manager, stock photos, or upload file(s)" at bounding box center [265, 174] width 20 height 20
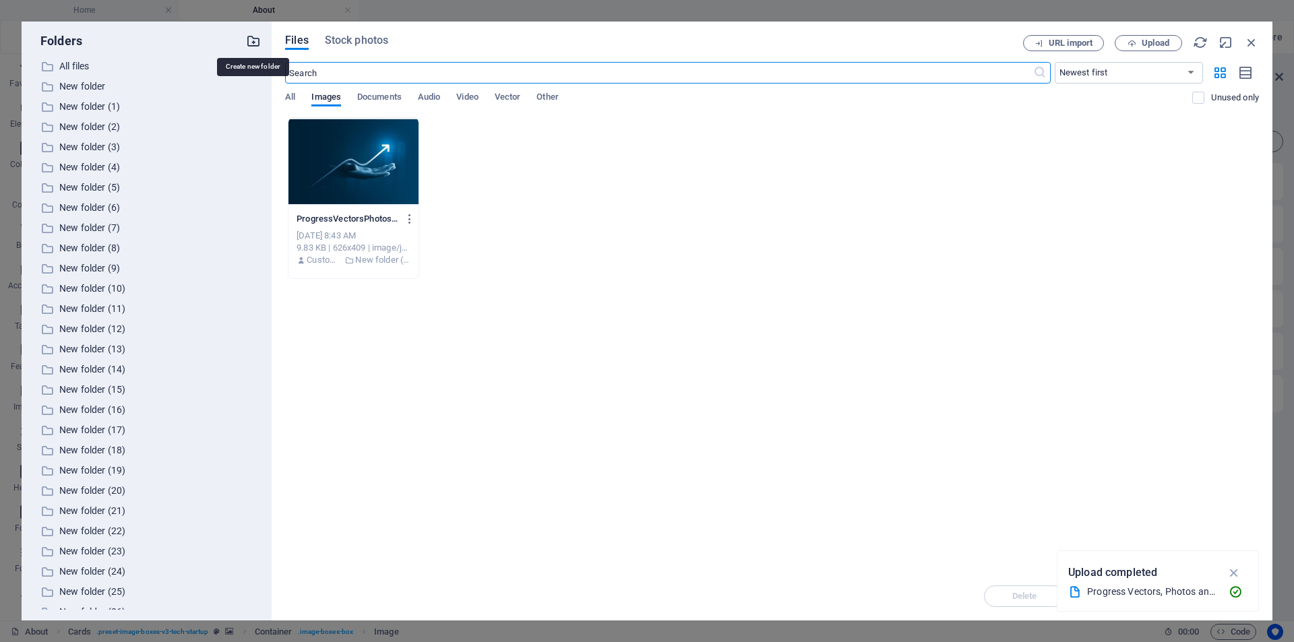
click at [252, 40] on icon "button" at bounding box center [253, 41] width 15 height 15
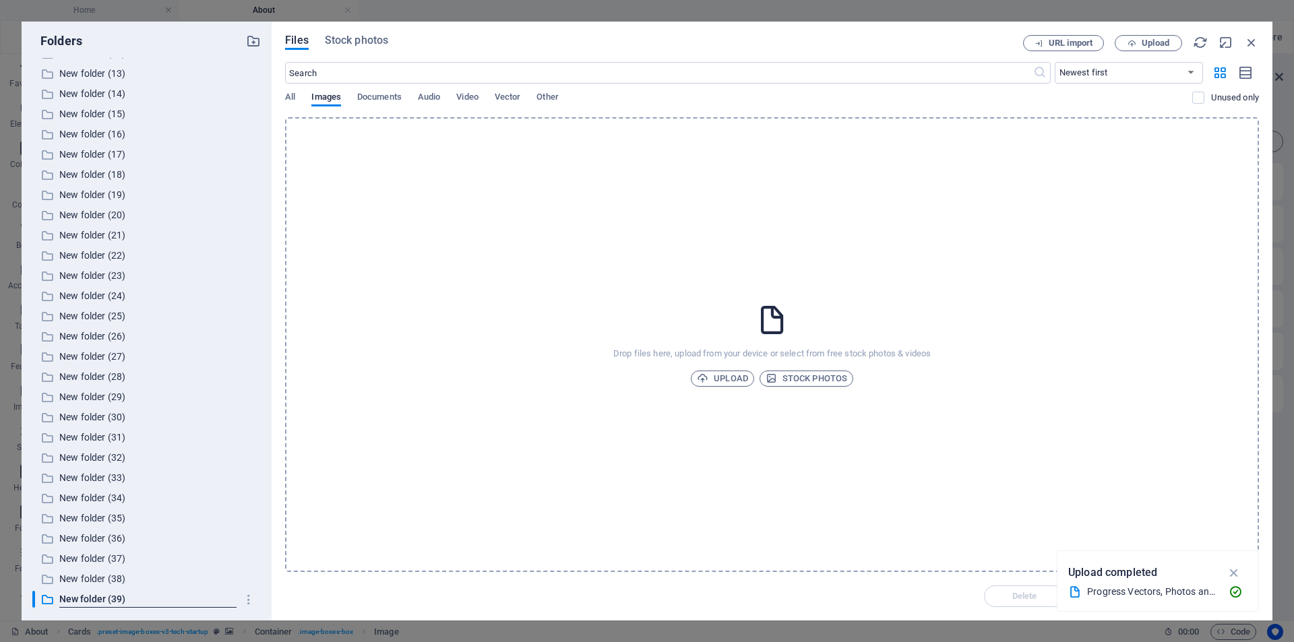
scroll to position [276, 0]
click at [708, 380] on icon "button" at bounding box center [702, 378] width 11 height 11
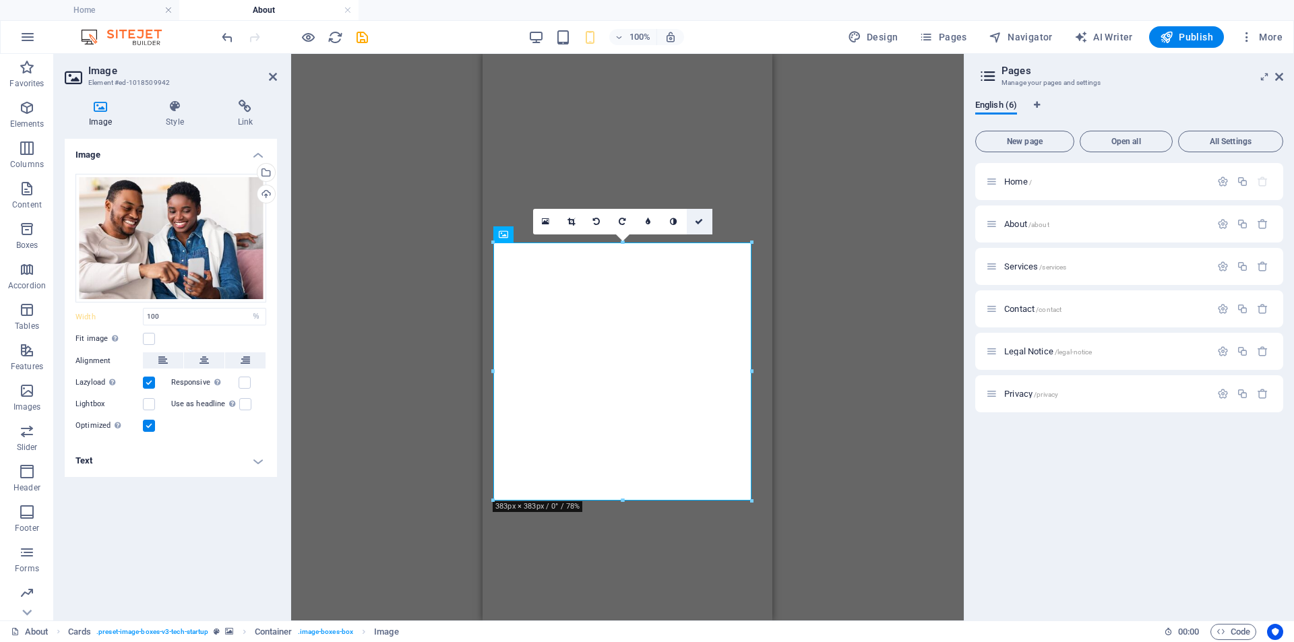
click at [698, 220] on icon at bounding box center [699, 222] width 8 height 8
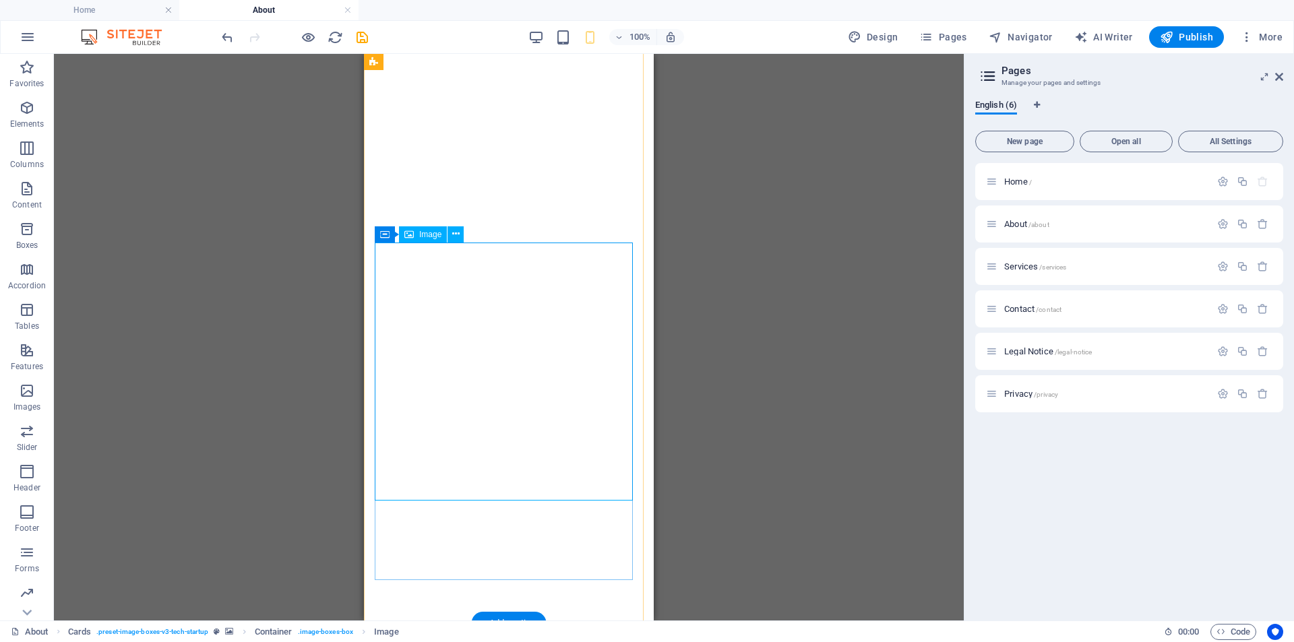
select select "%"
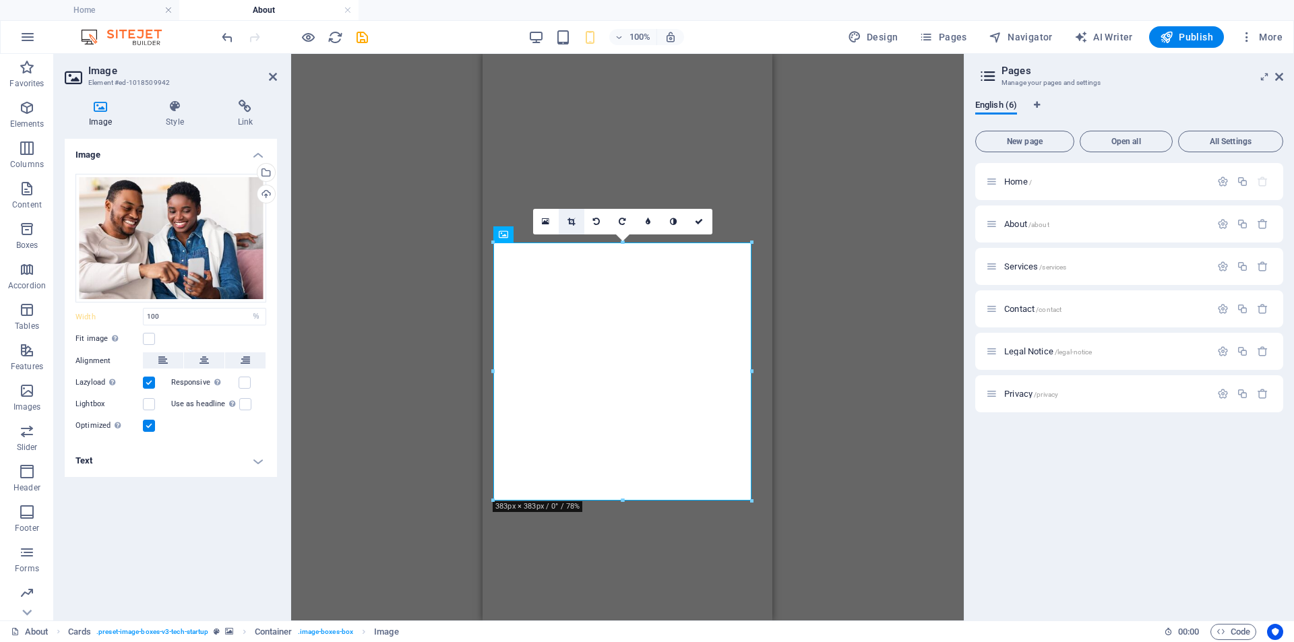
click at [573, 221] on icon at bounding box center [570, 222] width 7 height 8
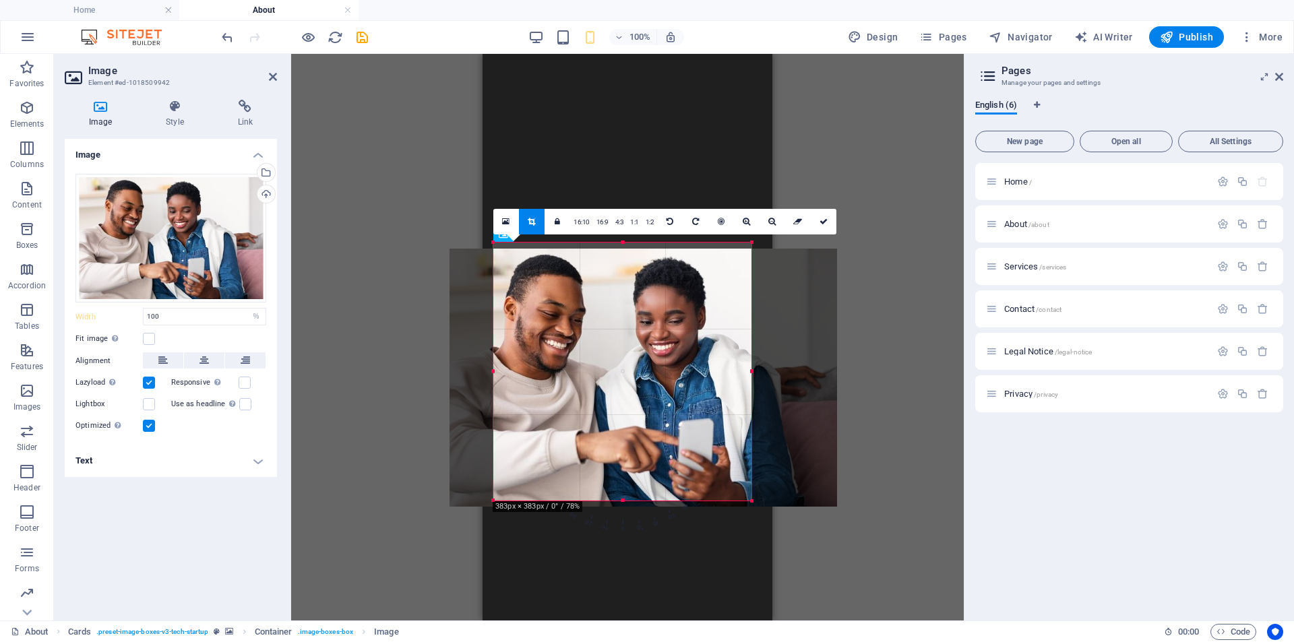
drag, startPoint x: 500, startPoint y: 321, endPoint x: 521, endPoint y: 327, distance: 21.8
click at [521, 327] on div at bounding box center [642, 378] width 387 height 258
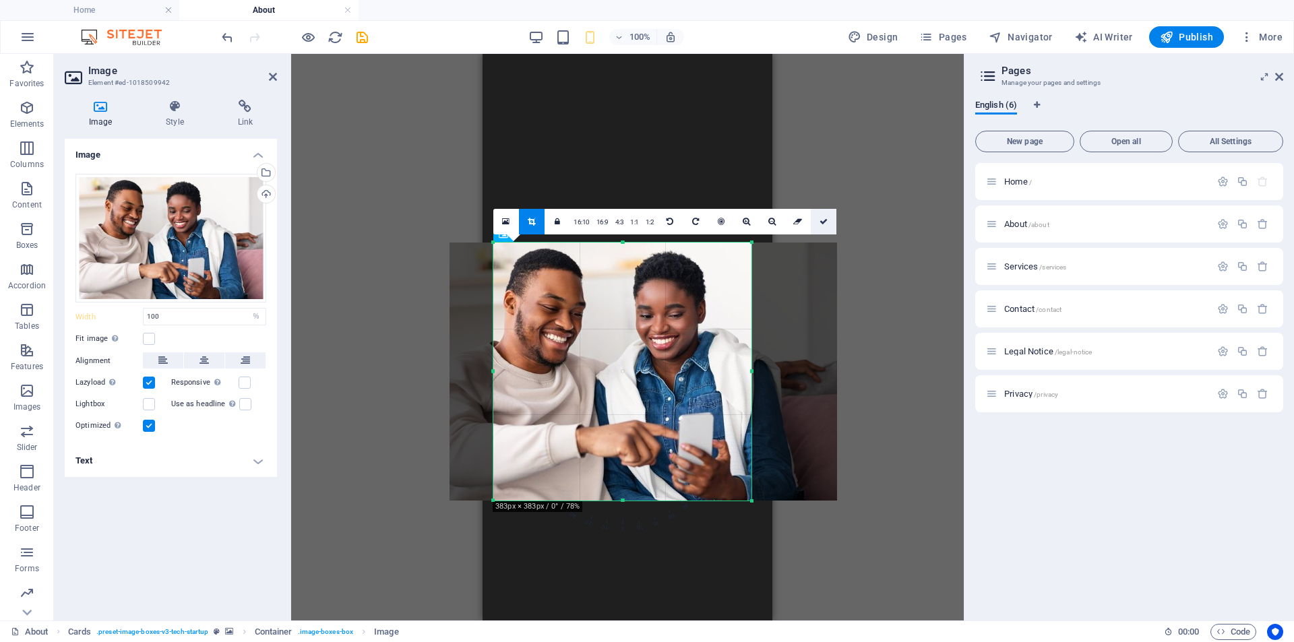
click at [823, 224] on icon at bounding box center [823, 222] width 8 height 8
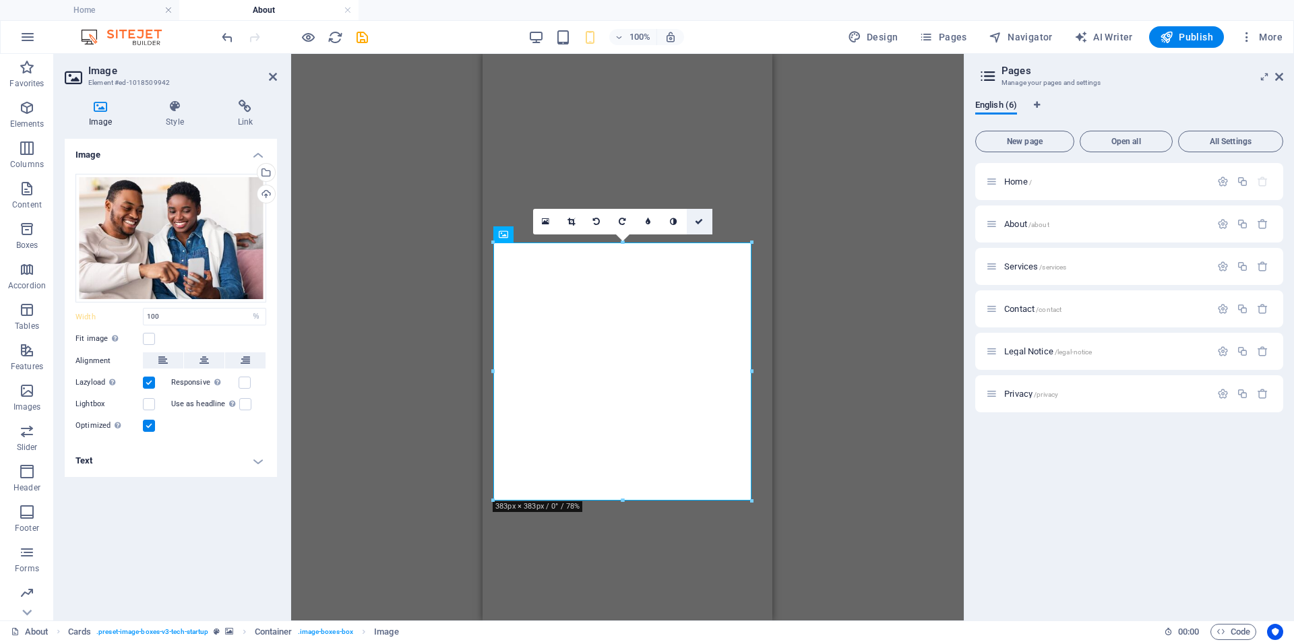
click at [696, 220] on icon at bounding box center [699, 222] width 8 height 8
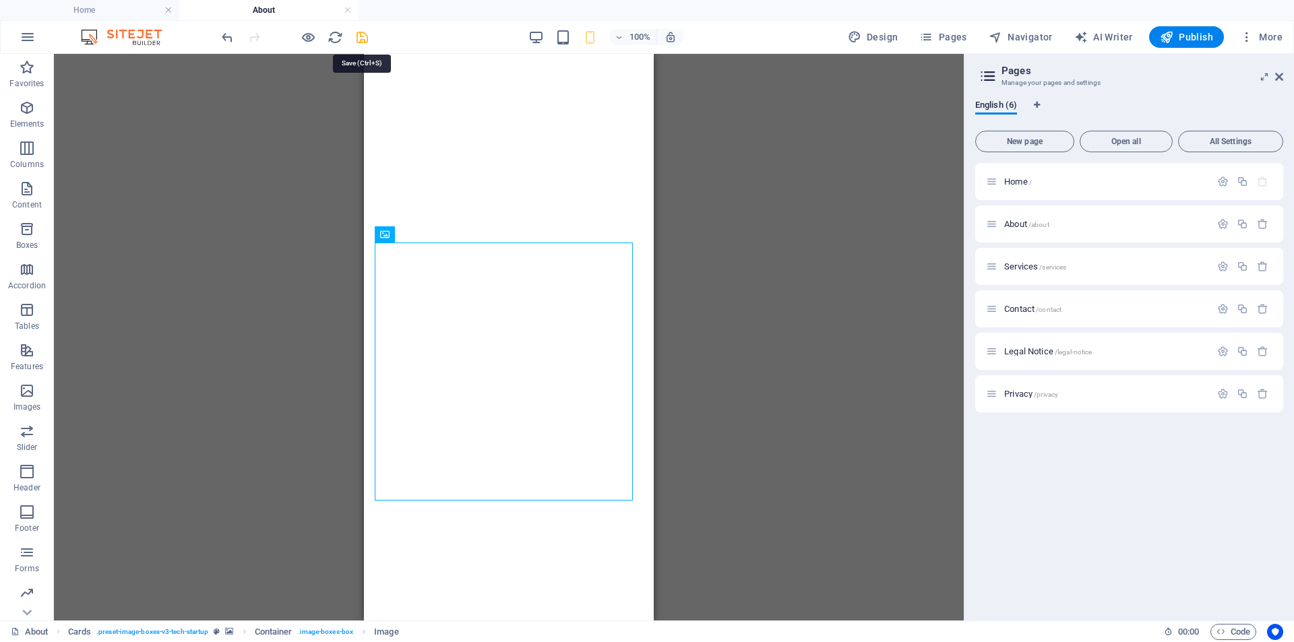
click at [360, 37] on icon "save" at bounding box center [361, 37] width 15 height 15
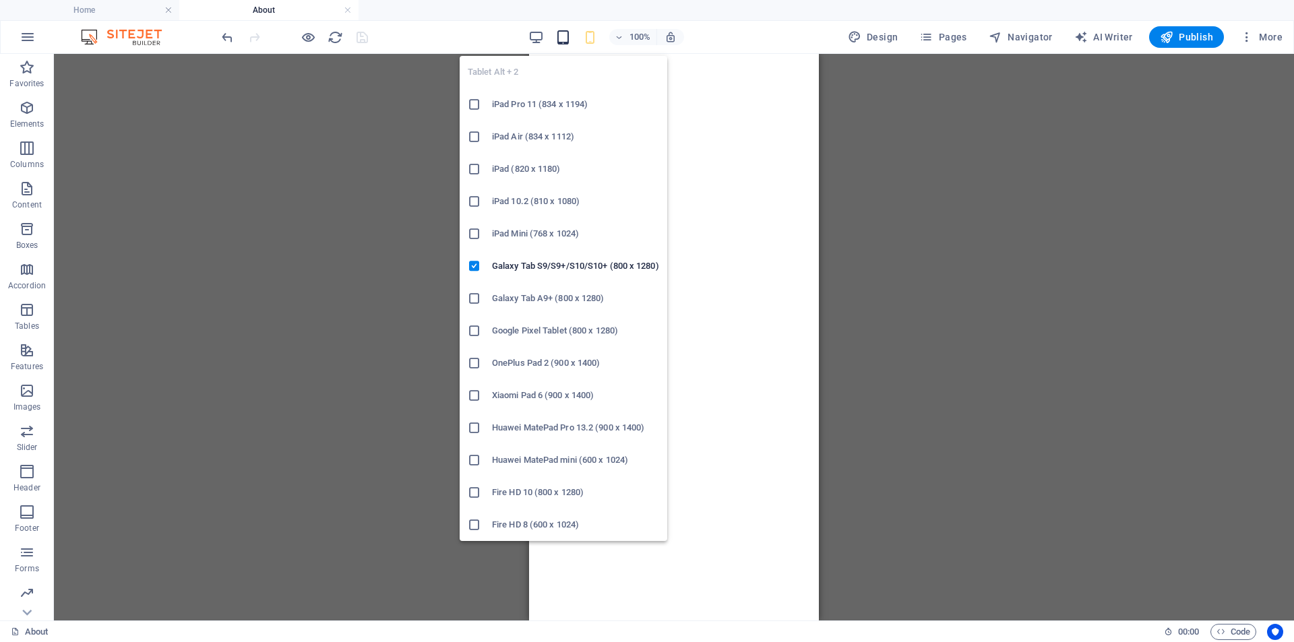
click at [561, 38] on icon "button" at bounding box center [562, 37] width 15 height 15
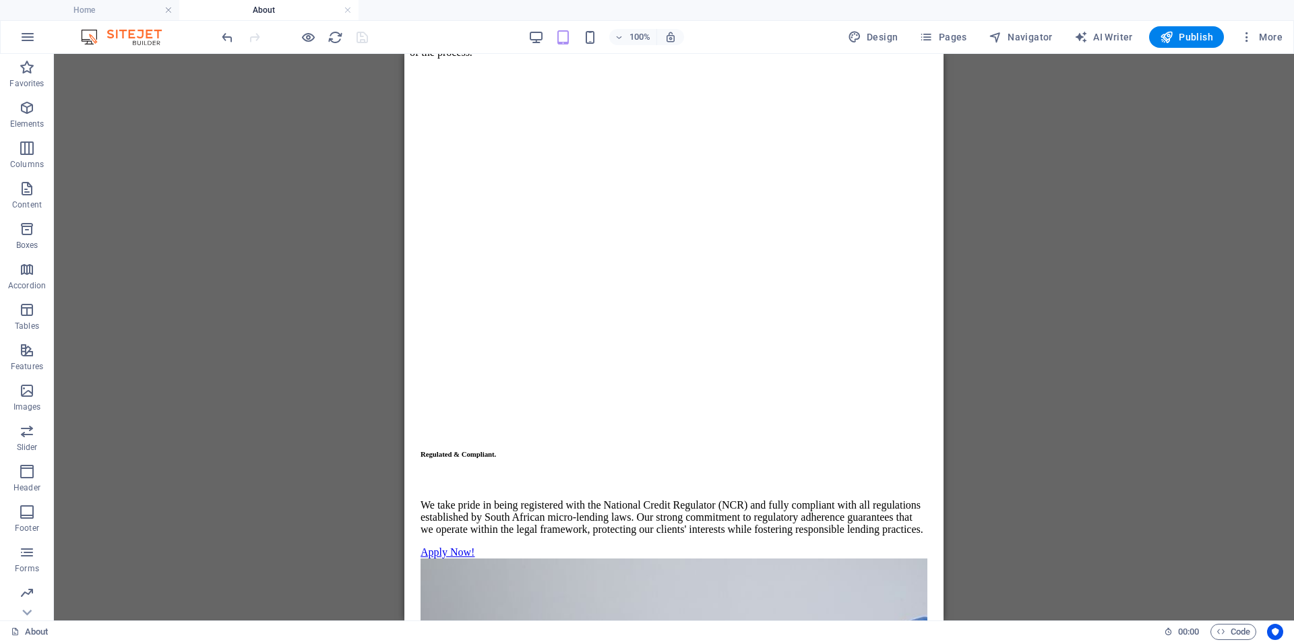
scroll to position [1011, 0]
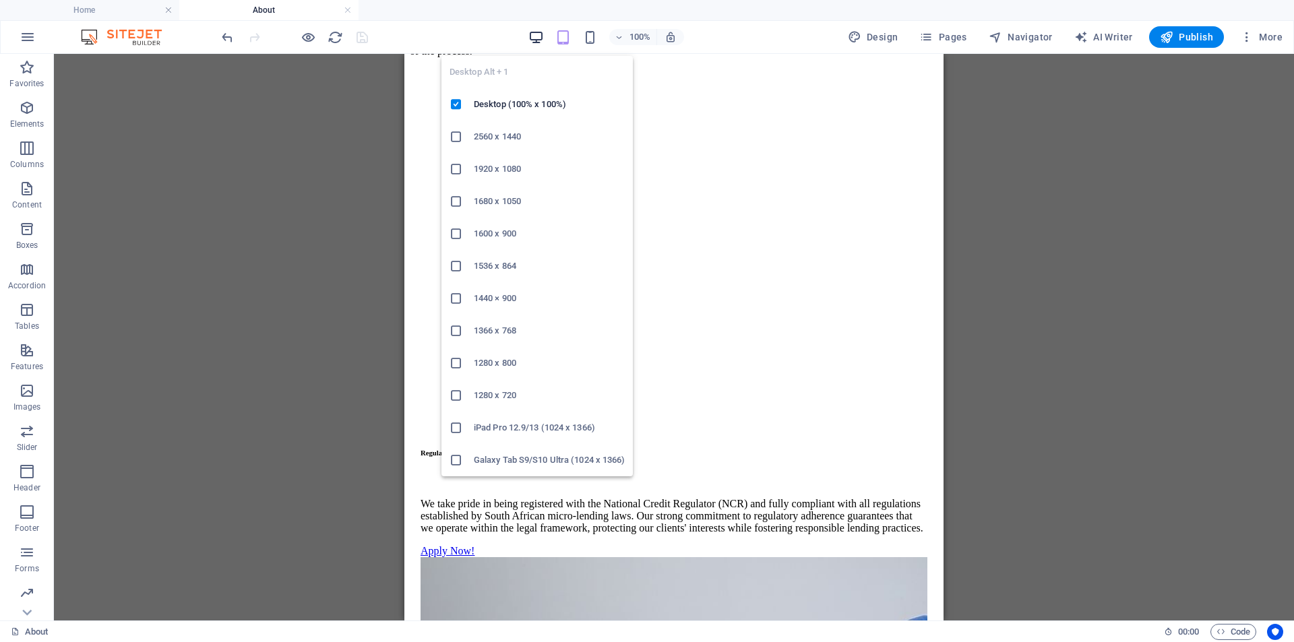
click at [540, 32] on icon "button" at bounding box center [535, 37] width 15 height 15
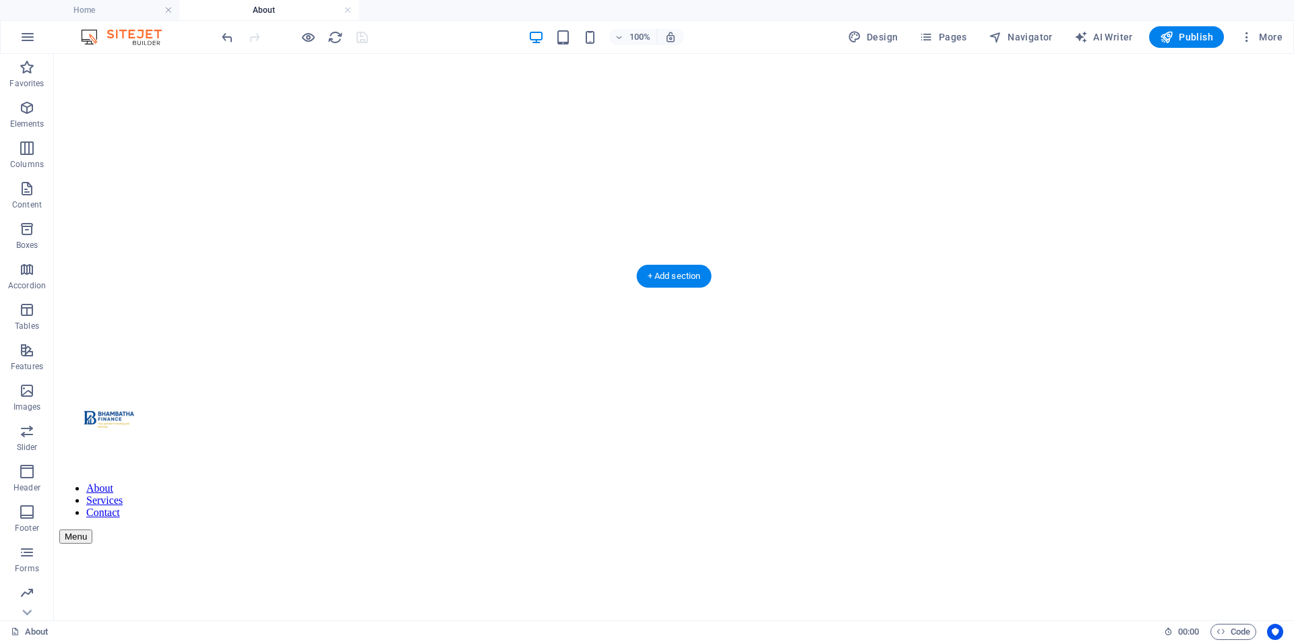
scroll to position [0, 0]
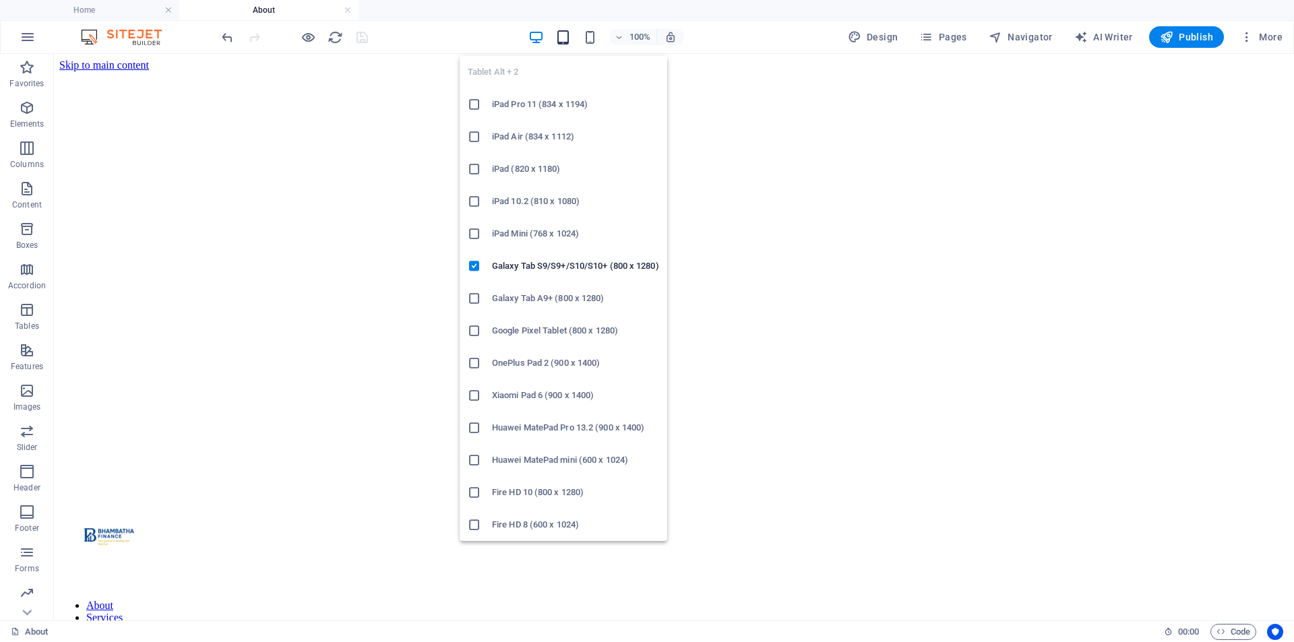
click at [562, 38] on icon "button" at bounding box center [562, 37] width 15 height 15
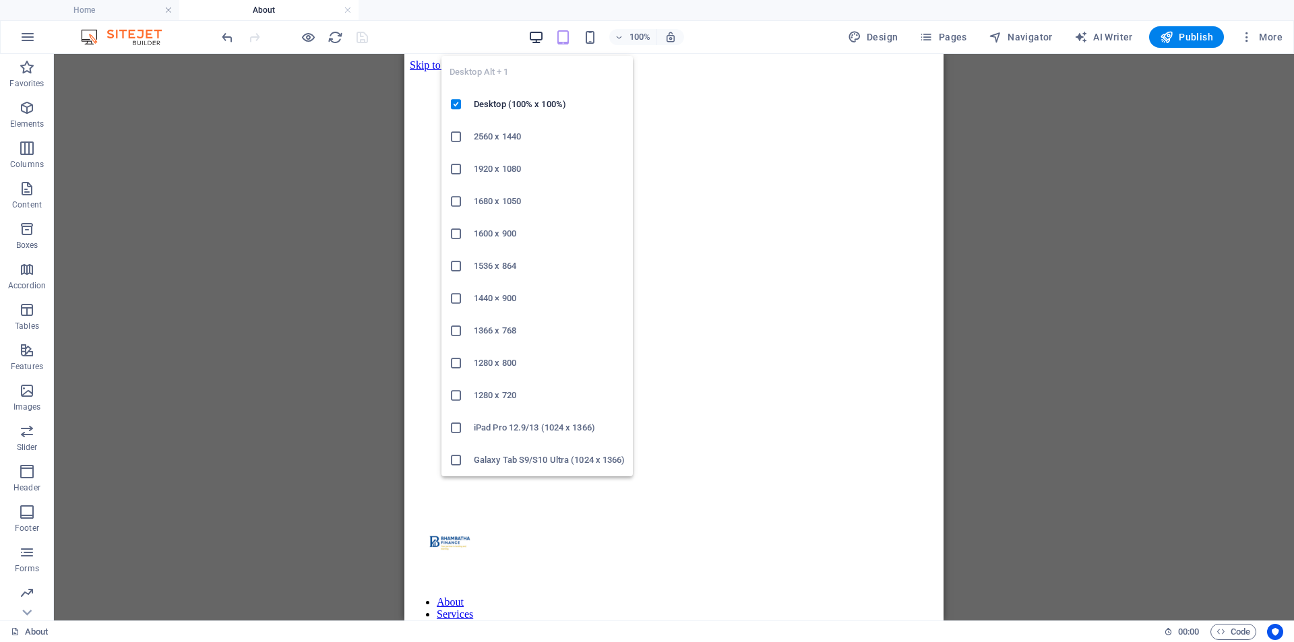
click at [536, 36] on icon "button" at bounding box center [535, 37] width 15 height 15
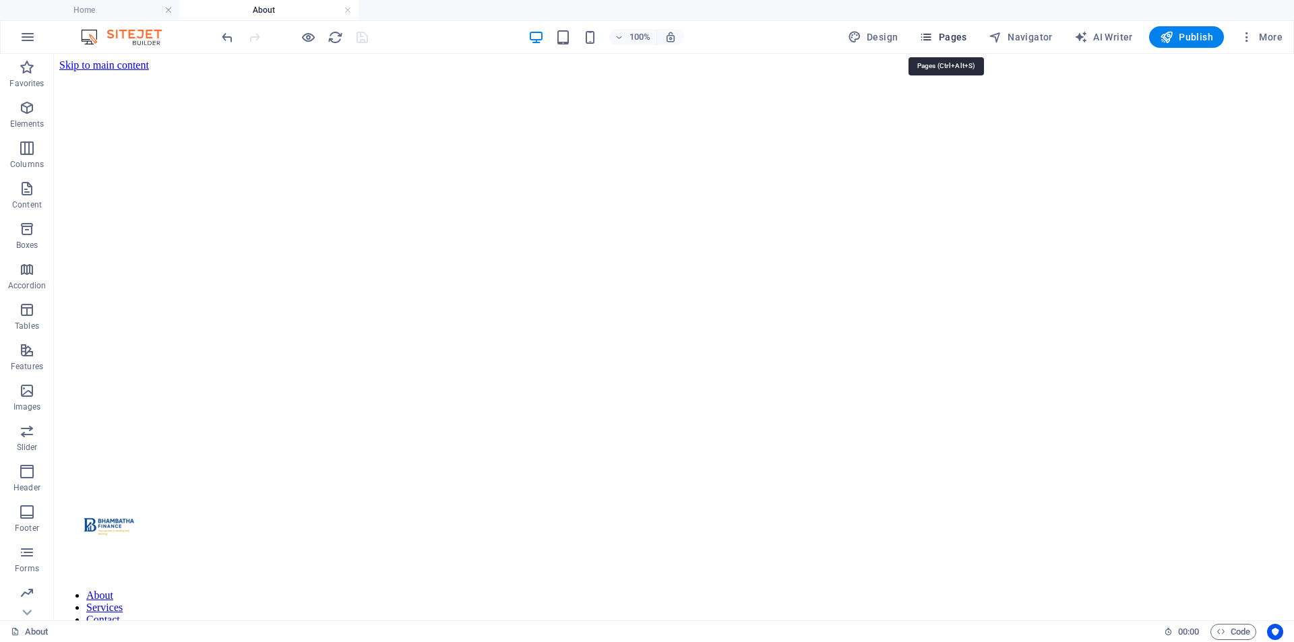
click at [937, 26] on button "Pages" at bounding box center [943, 37] width 58 height 22
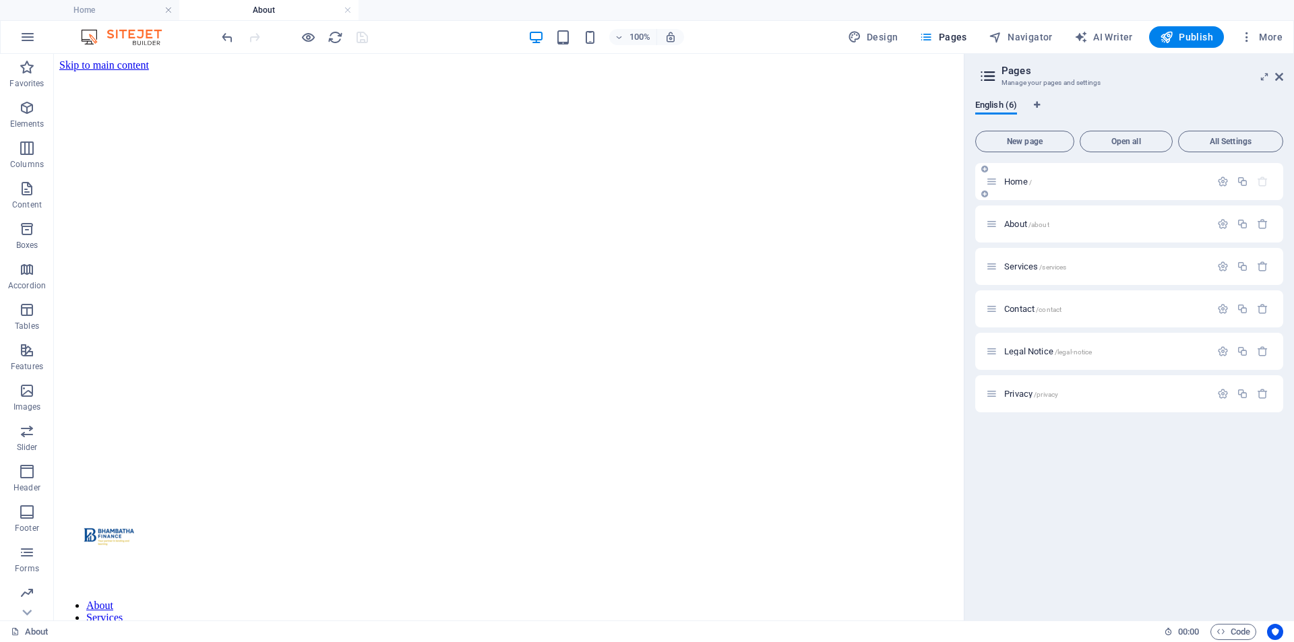
click at [1006, 173] on div "Home /" at bounding box center [1129, 181] width 308 height 37
click at [1017, 185] on span "Home /" at bounding box center [1018, 182] width 28 height 10
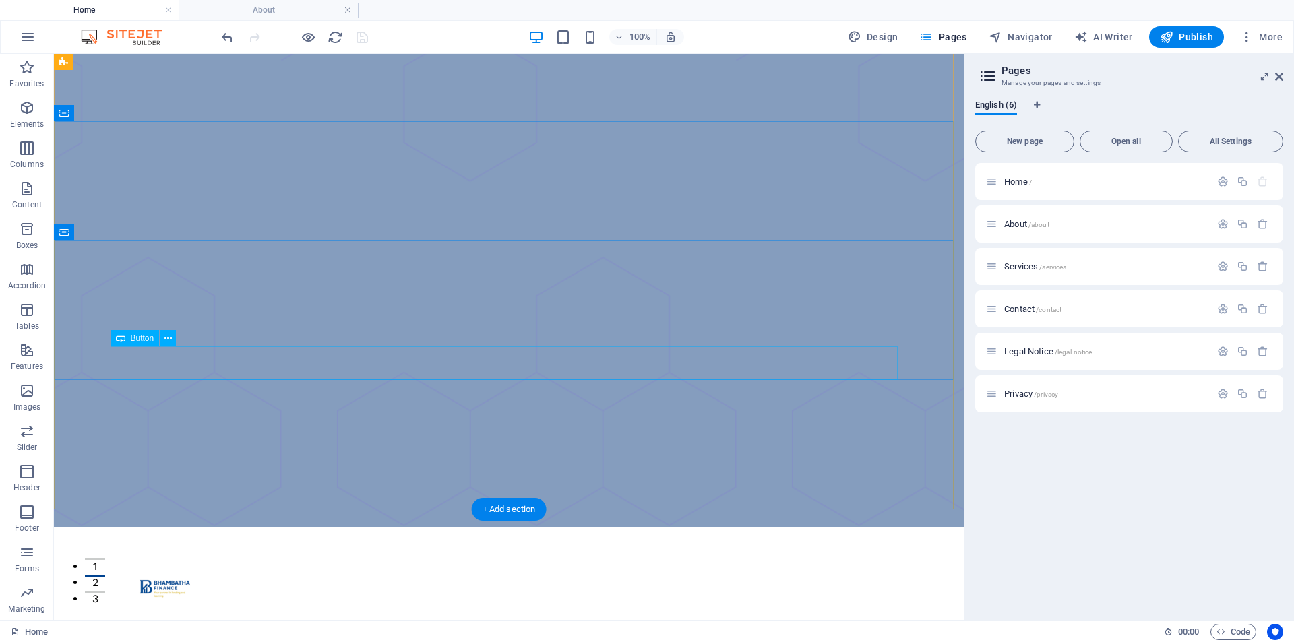
scroll to position [67, 0]
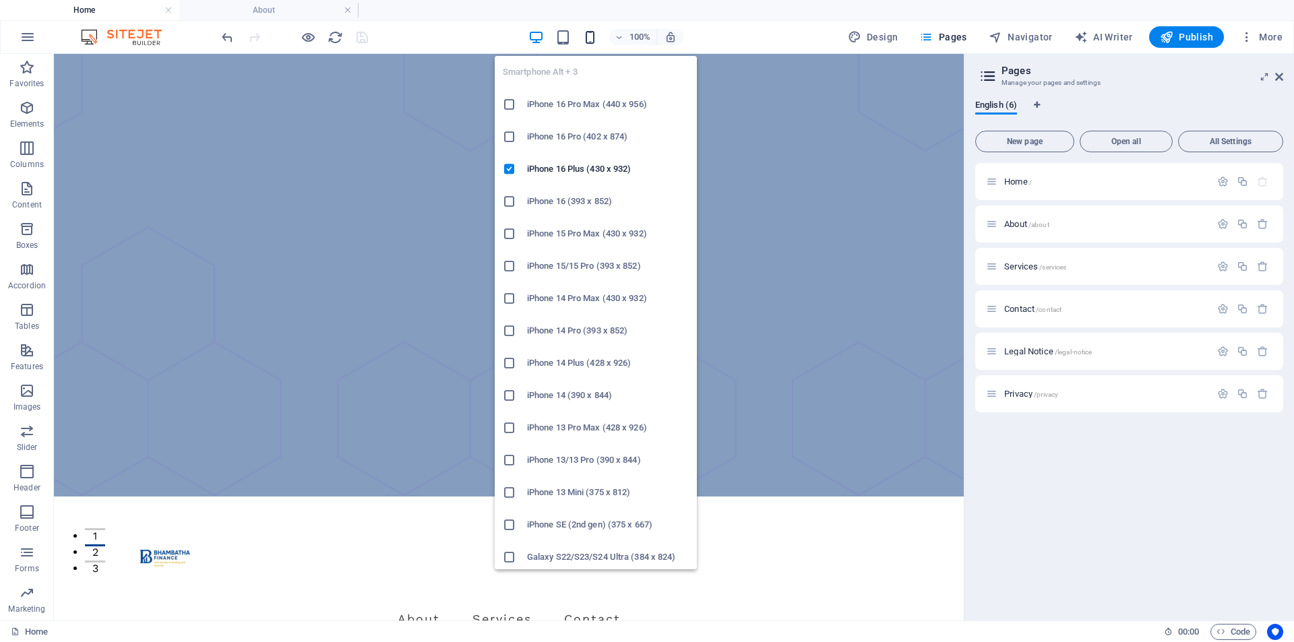
click at [594, 30] on icon "button" at bounding box center [589, 37] width 15 height 15
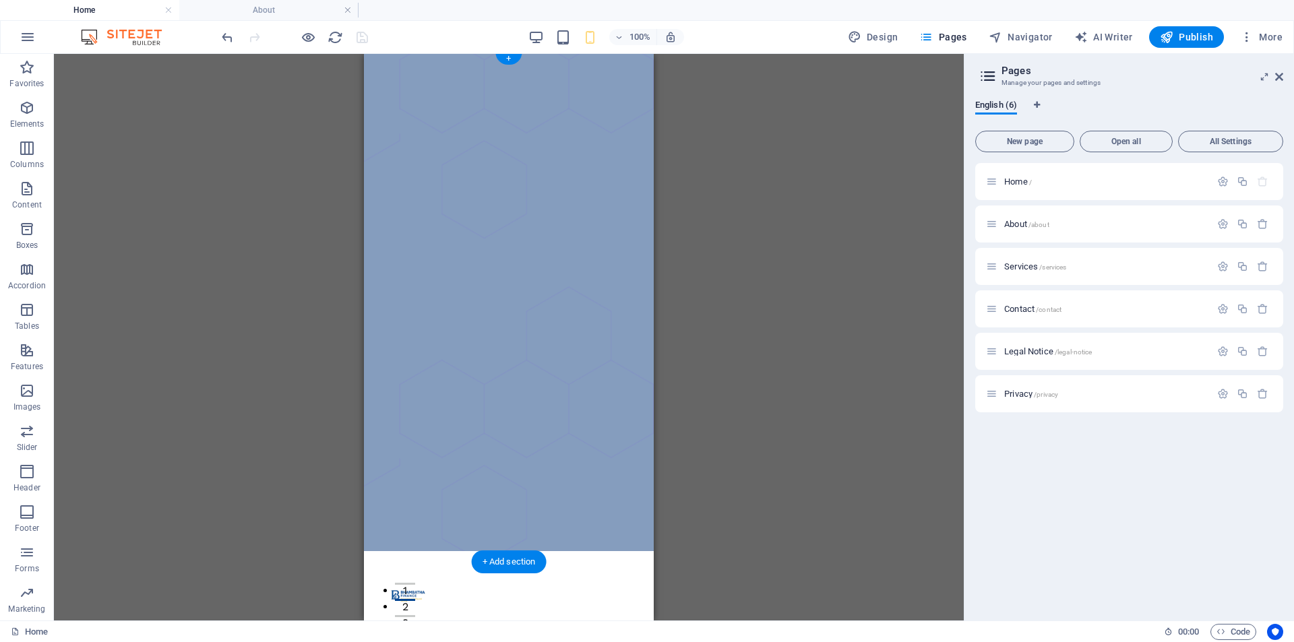
scroll to position [0, 0]
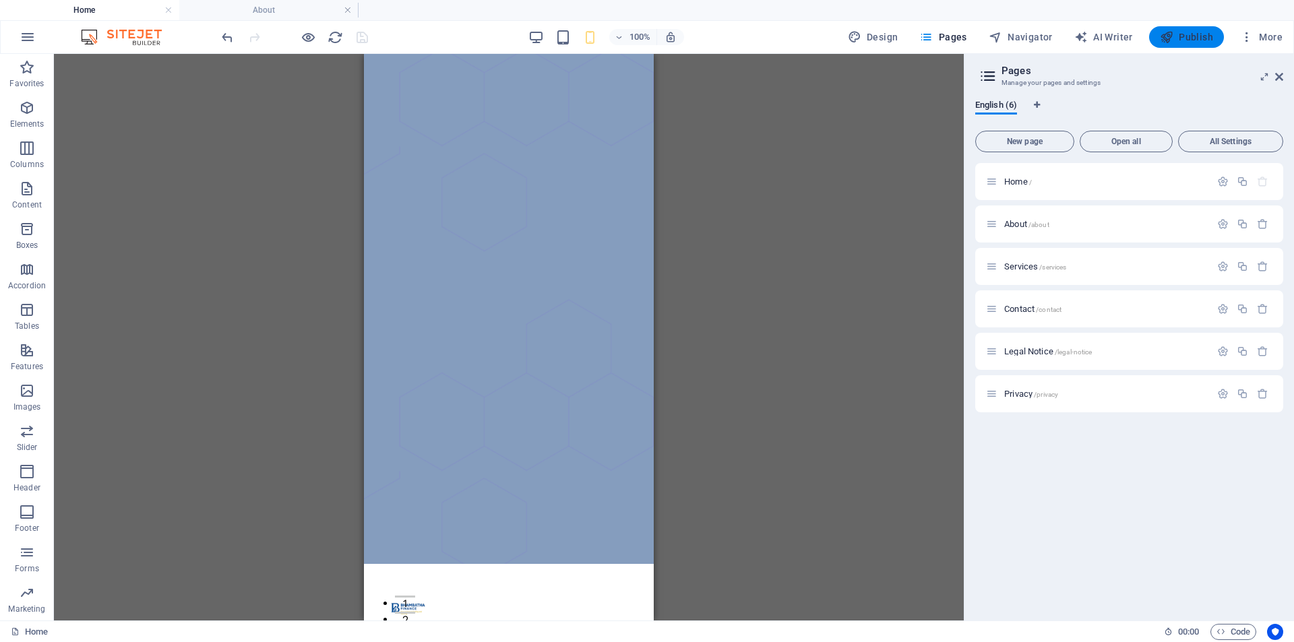
click at [1164, 33] on icon "button" at bounding box center [1166, 36] width 13 height 13
